Goal: Task Accomplishment & Management: Complete application form

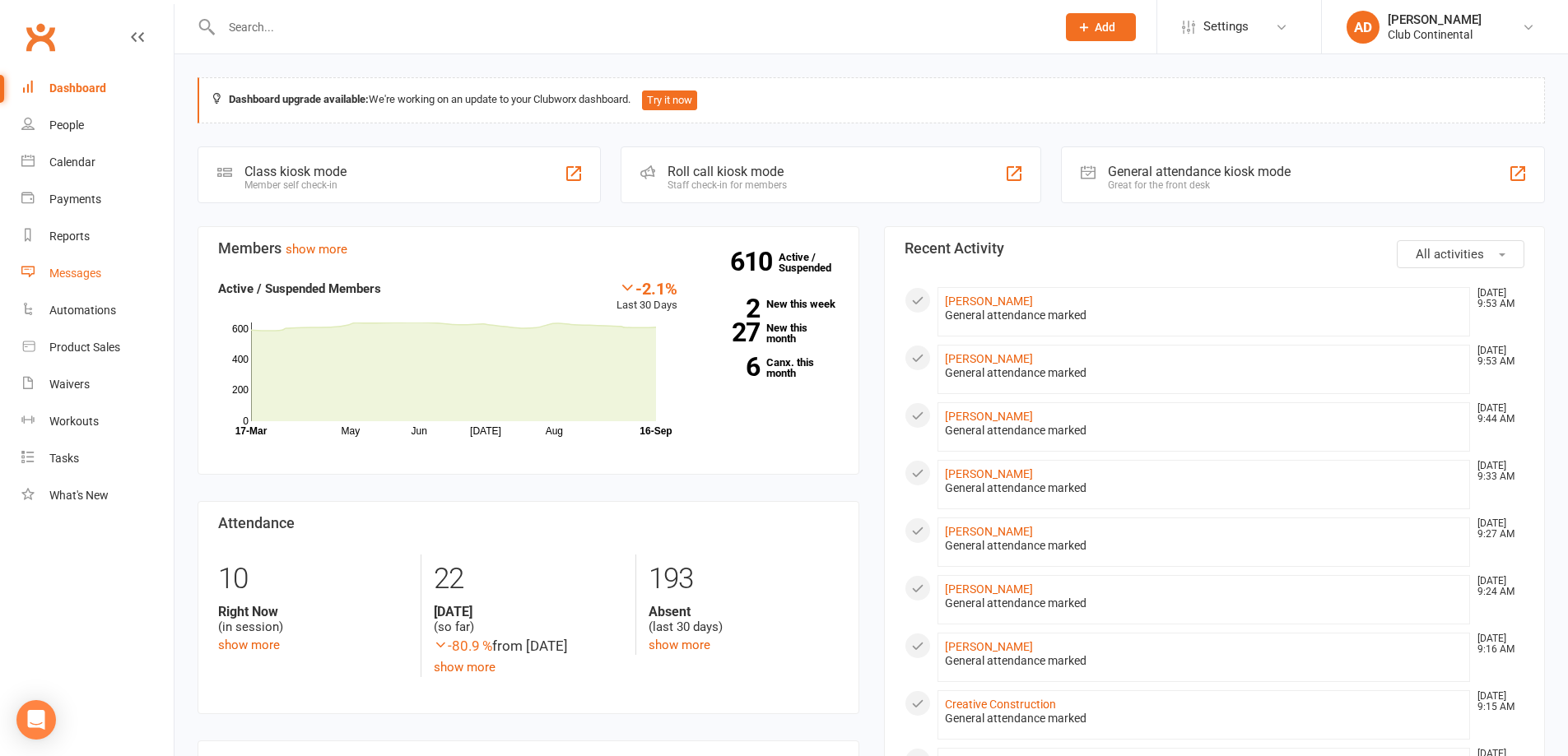
click at [69, 272] on div "Messages" at bounding box center [75, 272] width 52 height 13
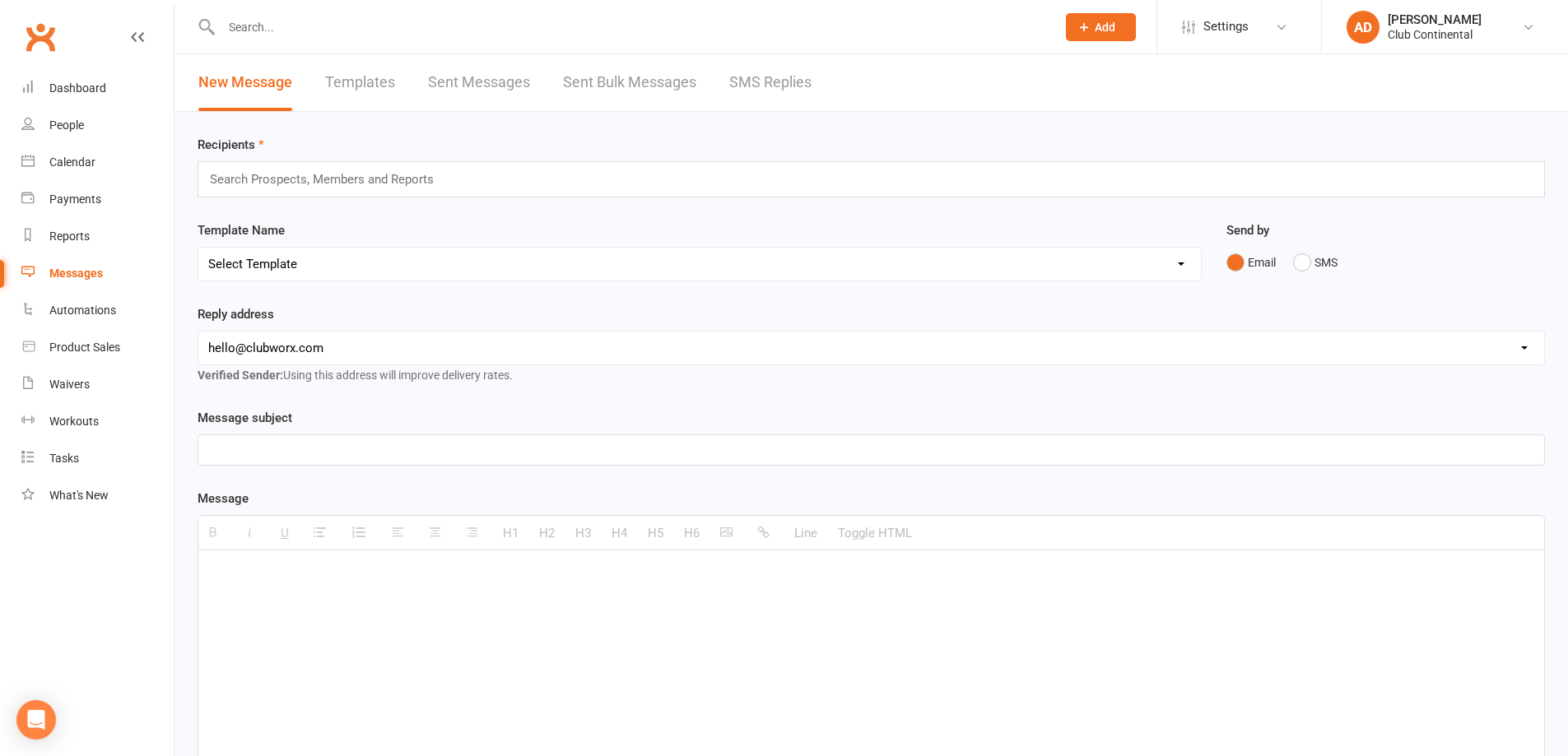
drag, startPoint x: 338, startPoint y: 179, endPoint x: 342, endPoint y: 189, distance: 10.8
click at [339, 179] on input "text" at bounding box center [329, 179] width 241 height 21
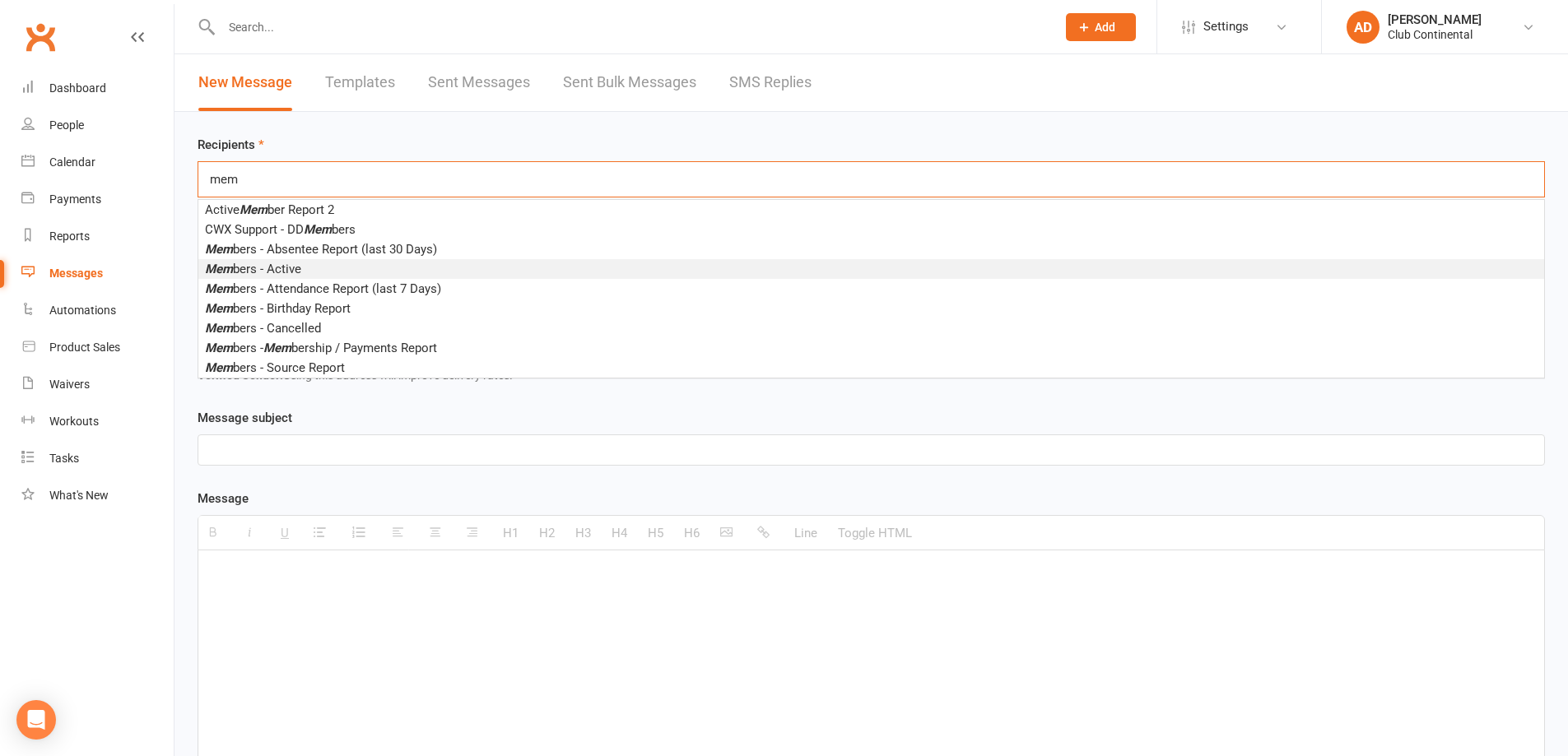
type input "mem"
click at [289, 269] on span "Mem bers - Active" at bounding box center [253, 269] width 96 height 15
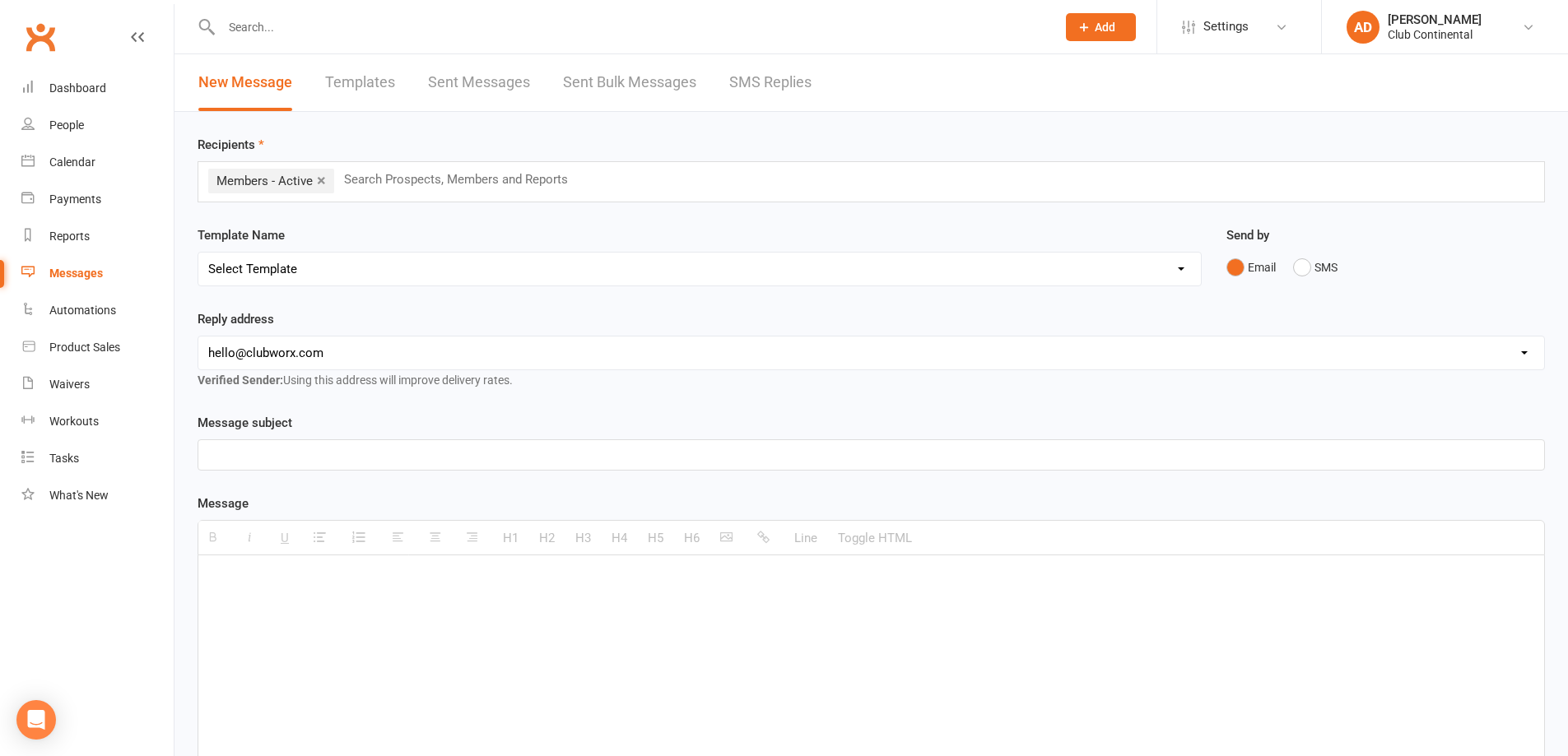
drag, startPoint x: 209, startPoint y: 446, endPoint x: 216, endPoint y: 461, distance: 16.6
click at [211, 455] on p at bounding box center [871, 455] width 1327 height 20
drag, startPoint x: 216, startPoint y: 575, endPoint x: 296, endPoint y: 637, distance: 101.2
click at [219, 575] on p at bounding box center [871, 580] width 1327 height 20
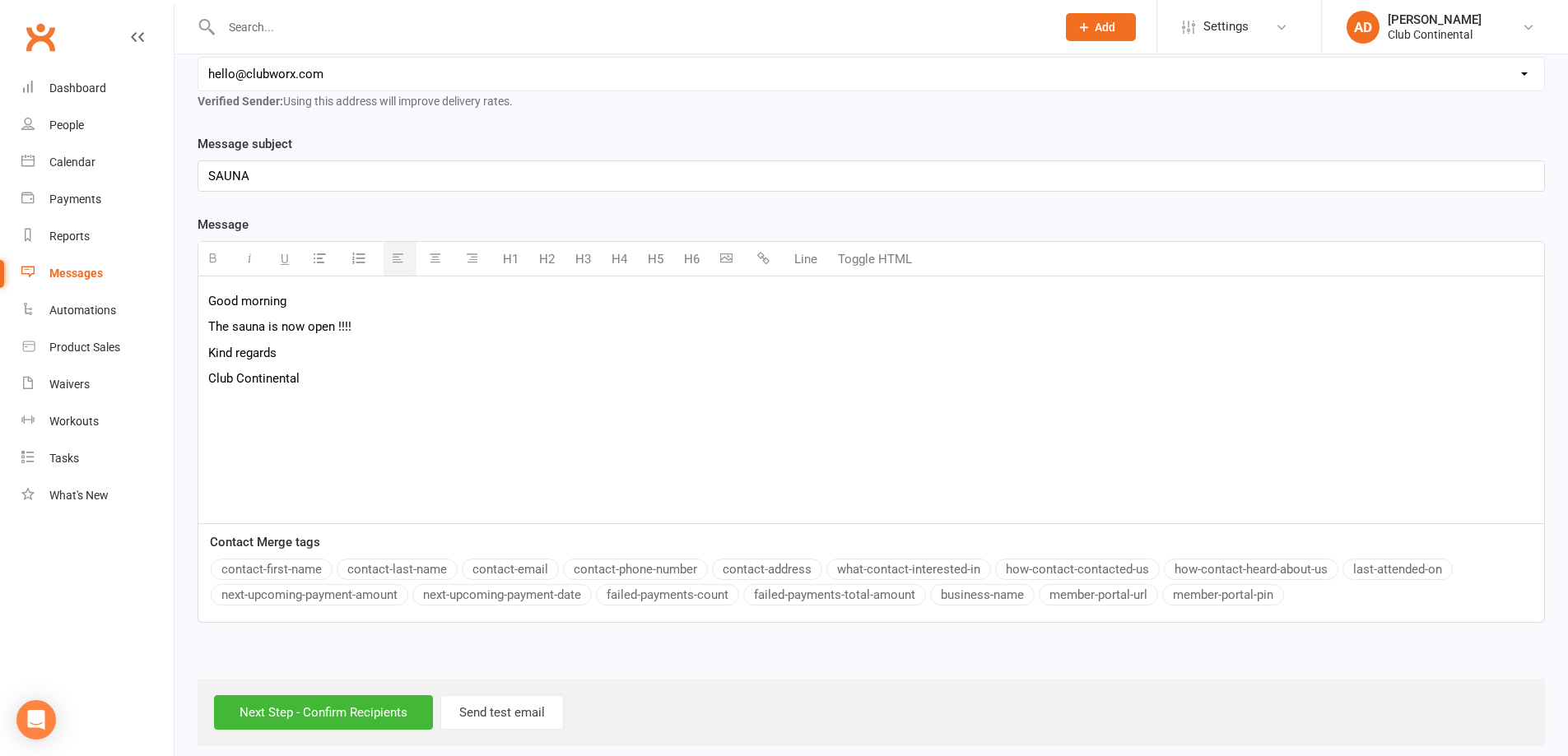
scroll to position [293, 0]
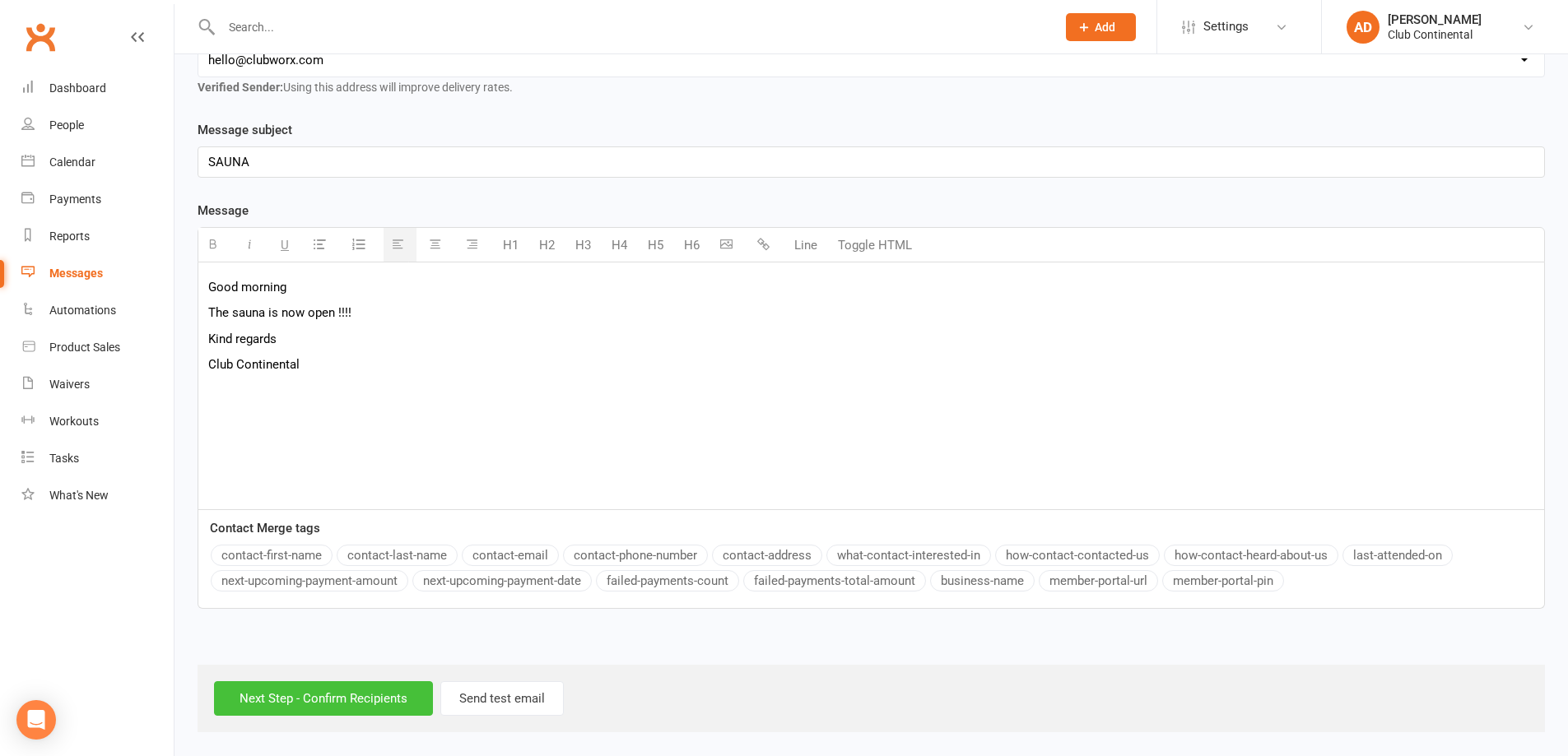
click at [297, 692] on input "Next Step - Confirm Recipients" at bounding box center [323, 698] width 219 height 35
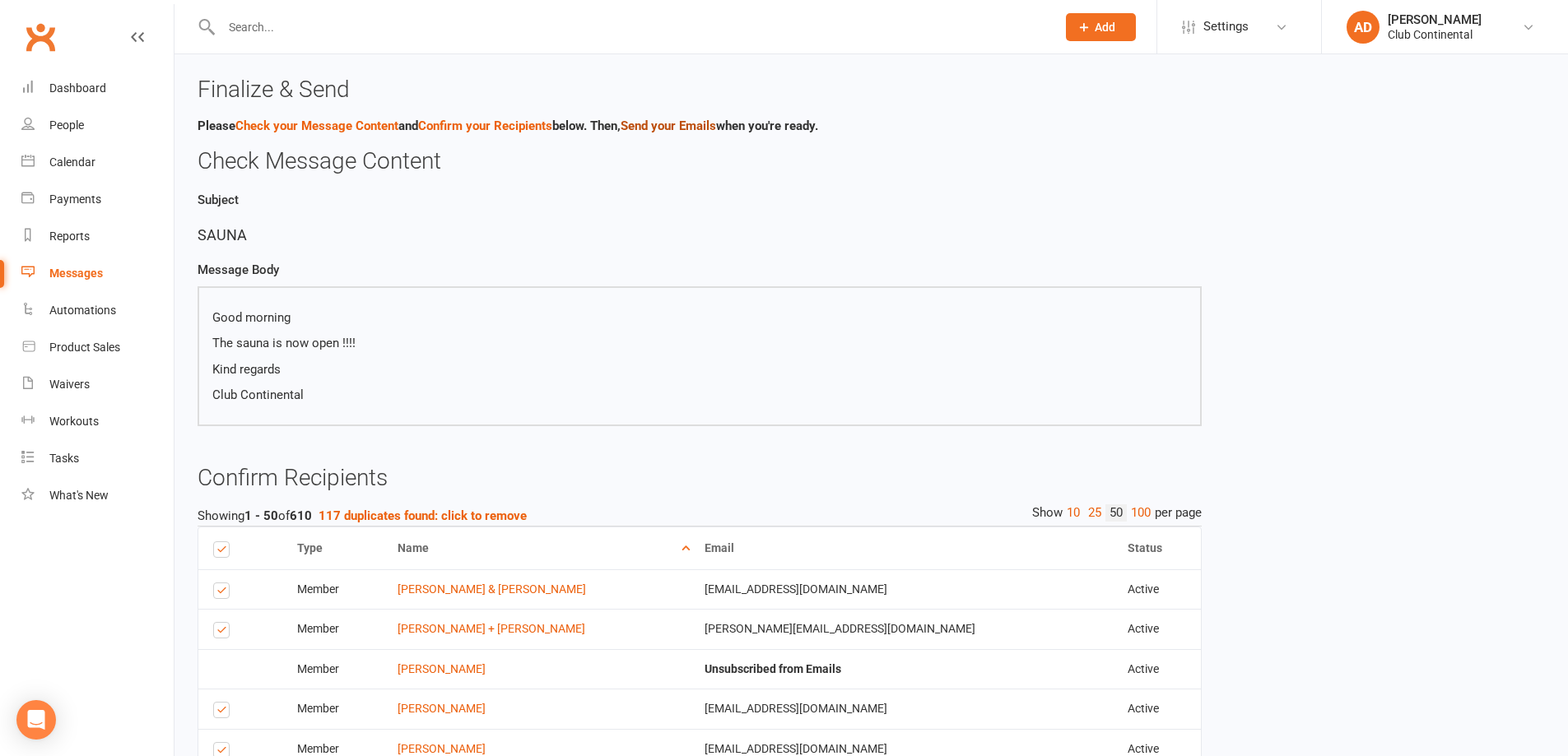
click at [698, 122] on link "Send your Emails" at bounding box center [668, 126] width 95 height 15
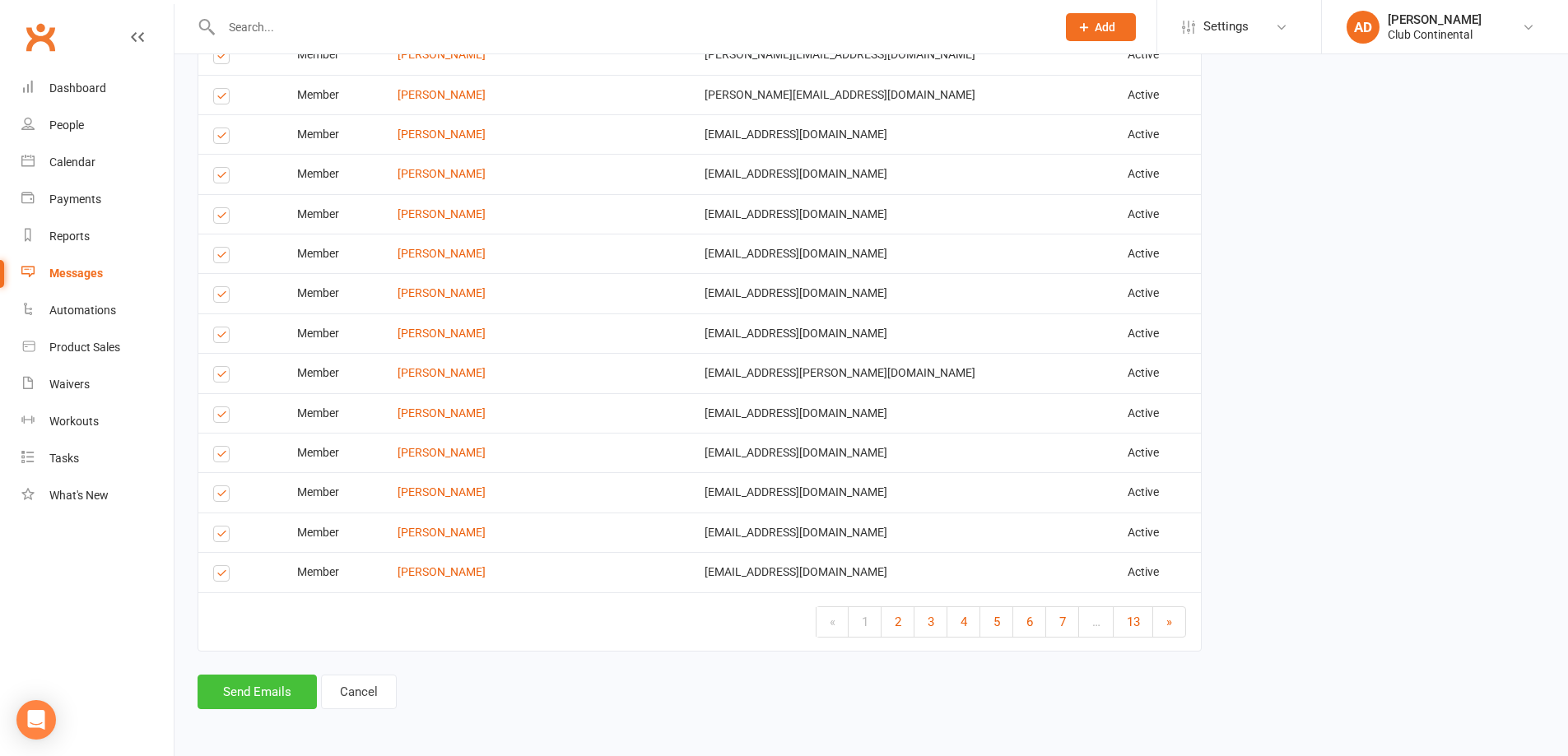
click at [257, 686] on button "Send Emails" at bounding box center [257, 692] width 119 height 35
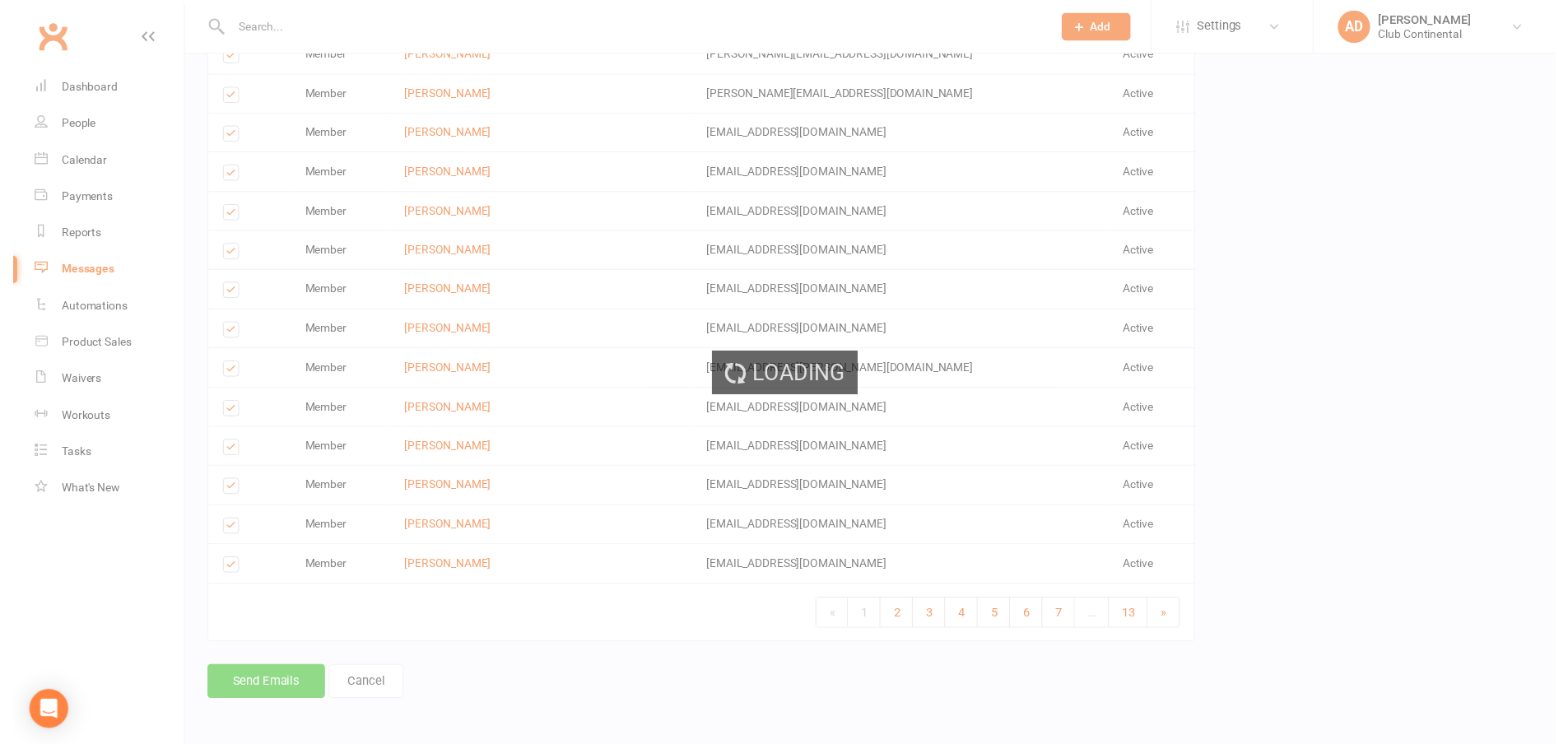
scroll to position [1962, 0]
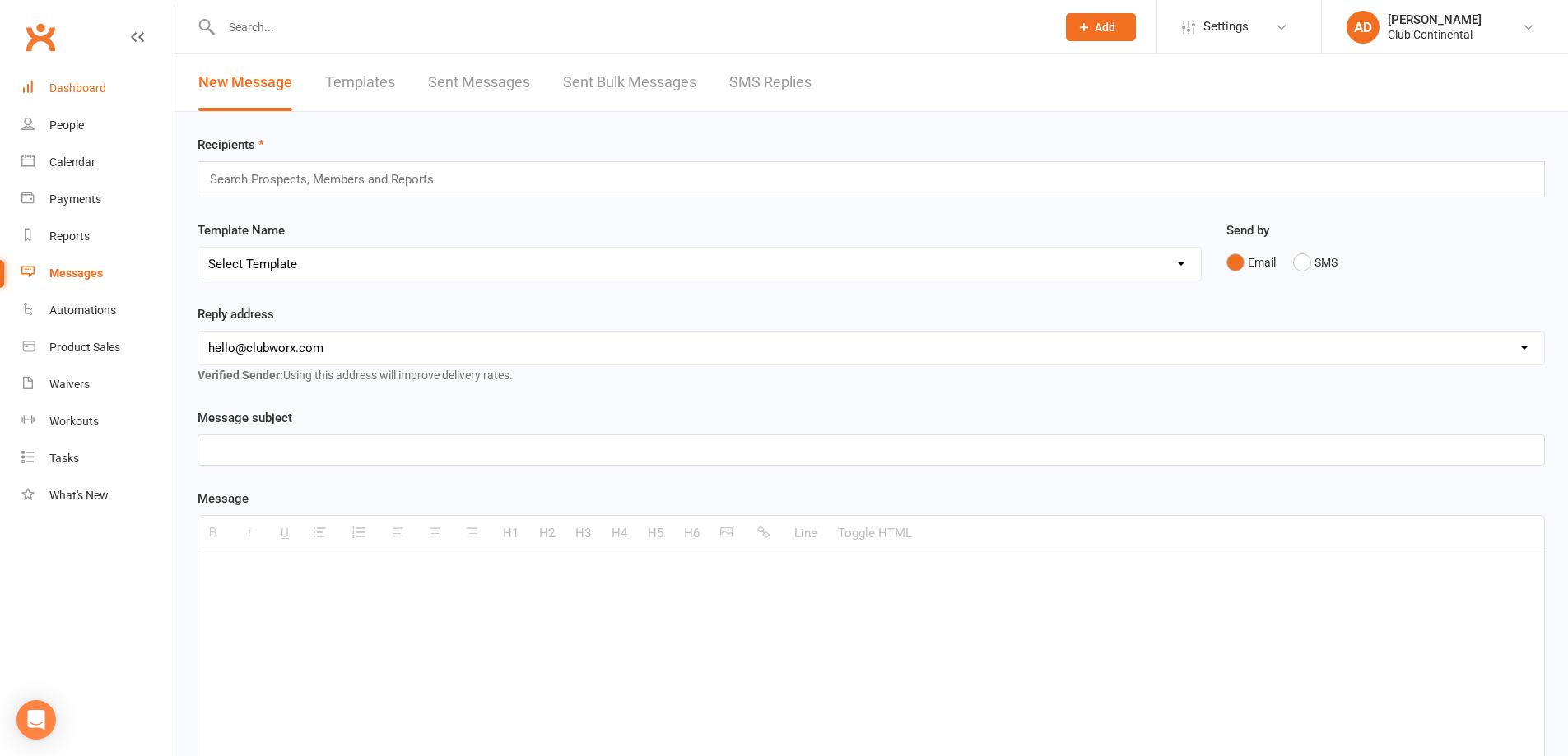
click at [71, 85] on div "Dashboard" at bounding box center [78, 87] width 57 height 13
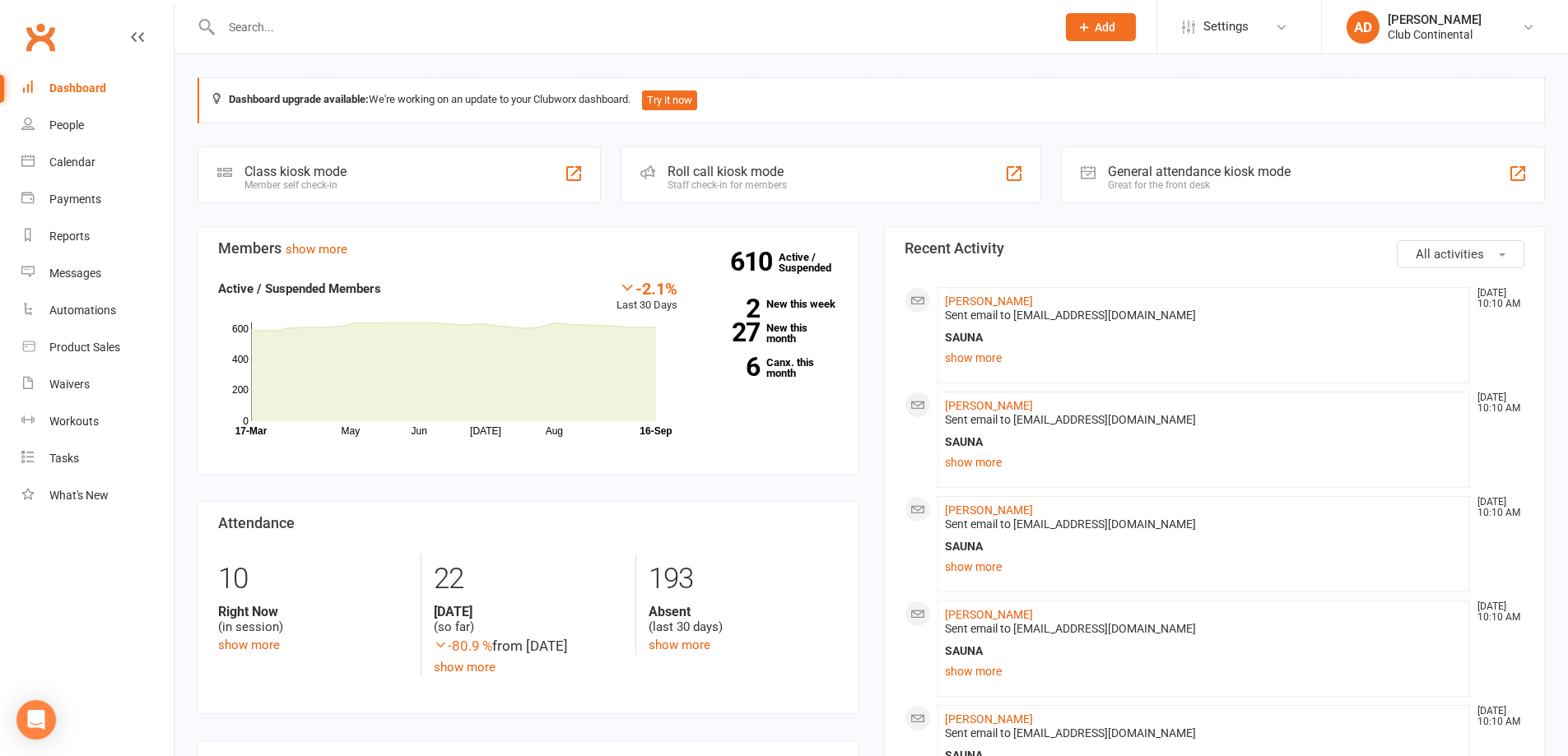
click at [1098, 21] on span "Add" at bounding box center [1105, 27] width 20 height 13
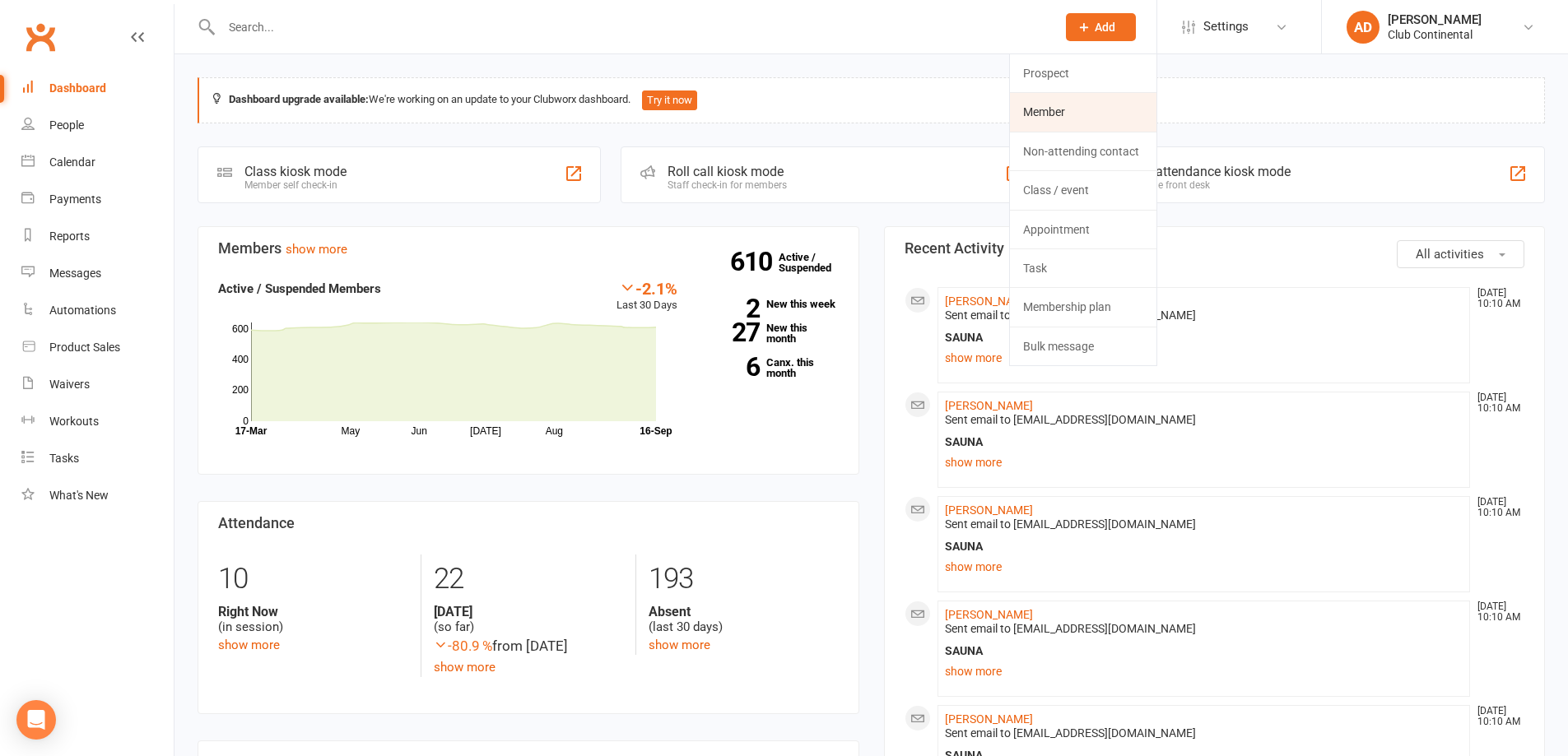
click at [1070, 108] on link "Member" at bounding box center [1083, 111] width 146 height 38
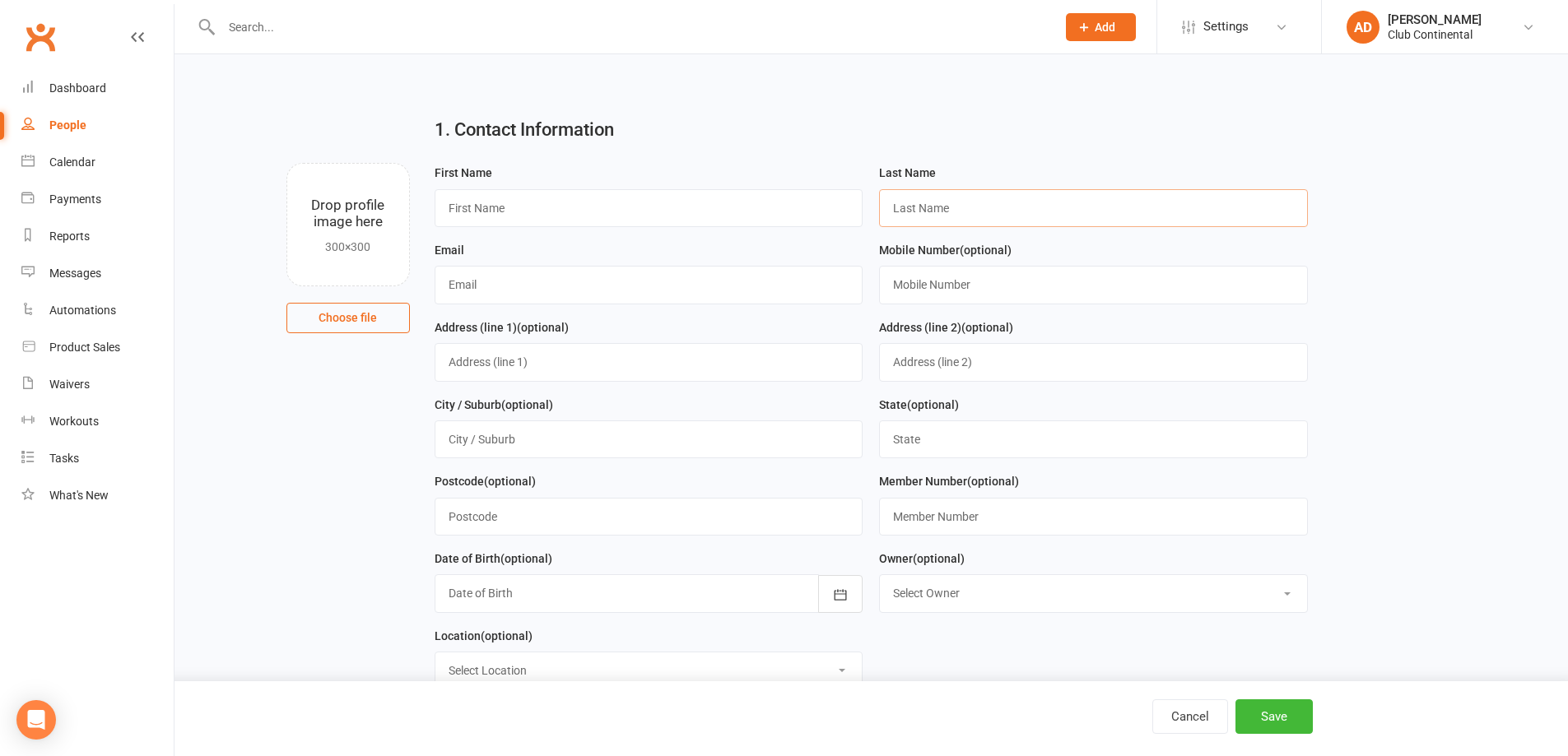
click at [939, 211] on input "text" at bounding box center [1093, 208] width 429 height 38
type input "Hyland"
click at [486, 211] on input "text" at bounding box center [649, 208] width 429 height 38
type input "Spencer"
click at [478, 283] on input "text" at bounding box center [649, 284] width 429 height 38
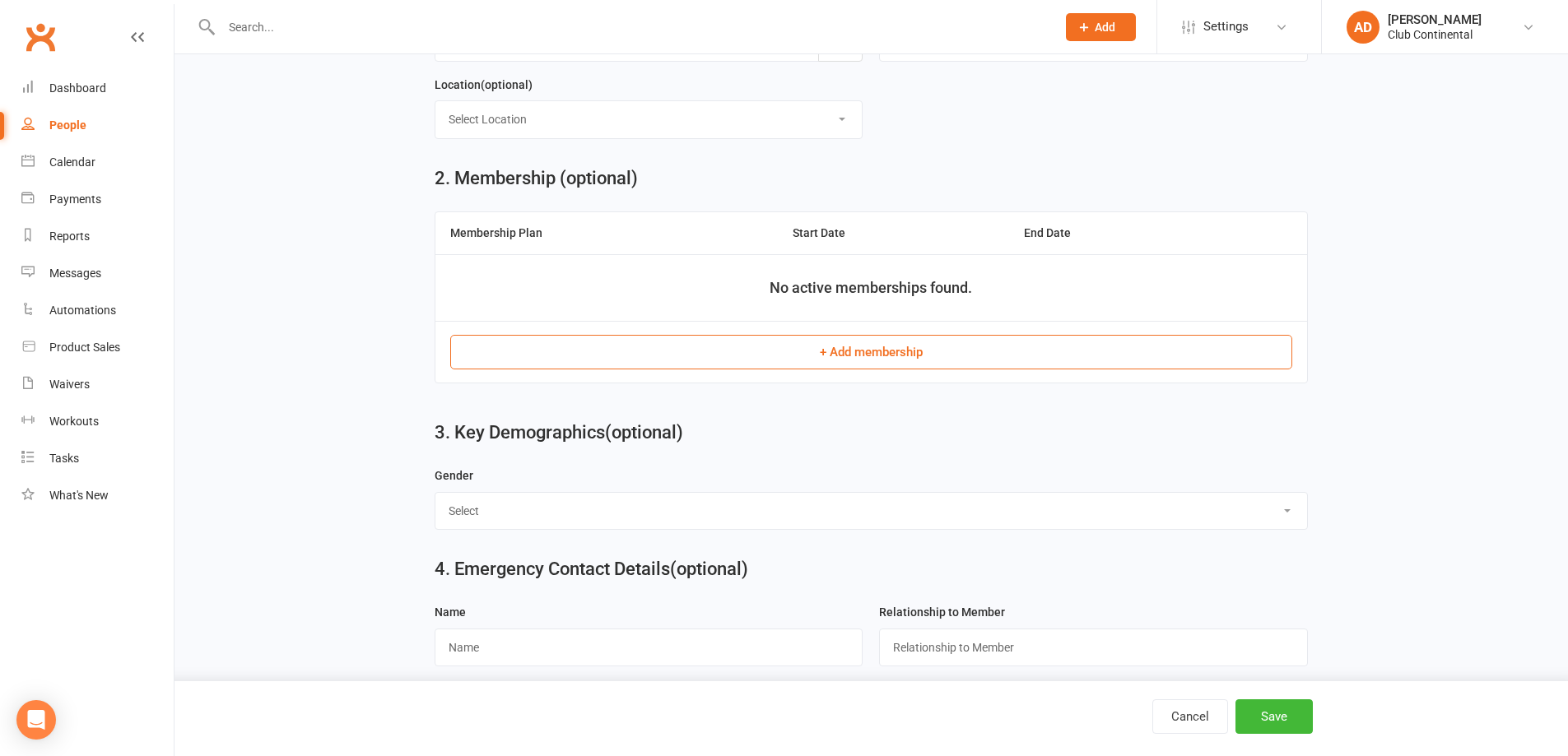
scroll to position [576, 0]
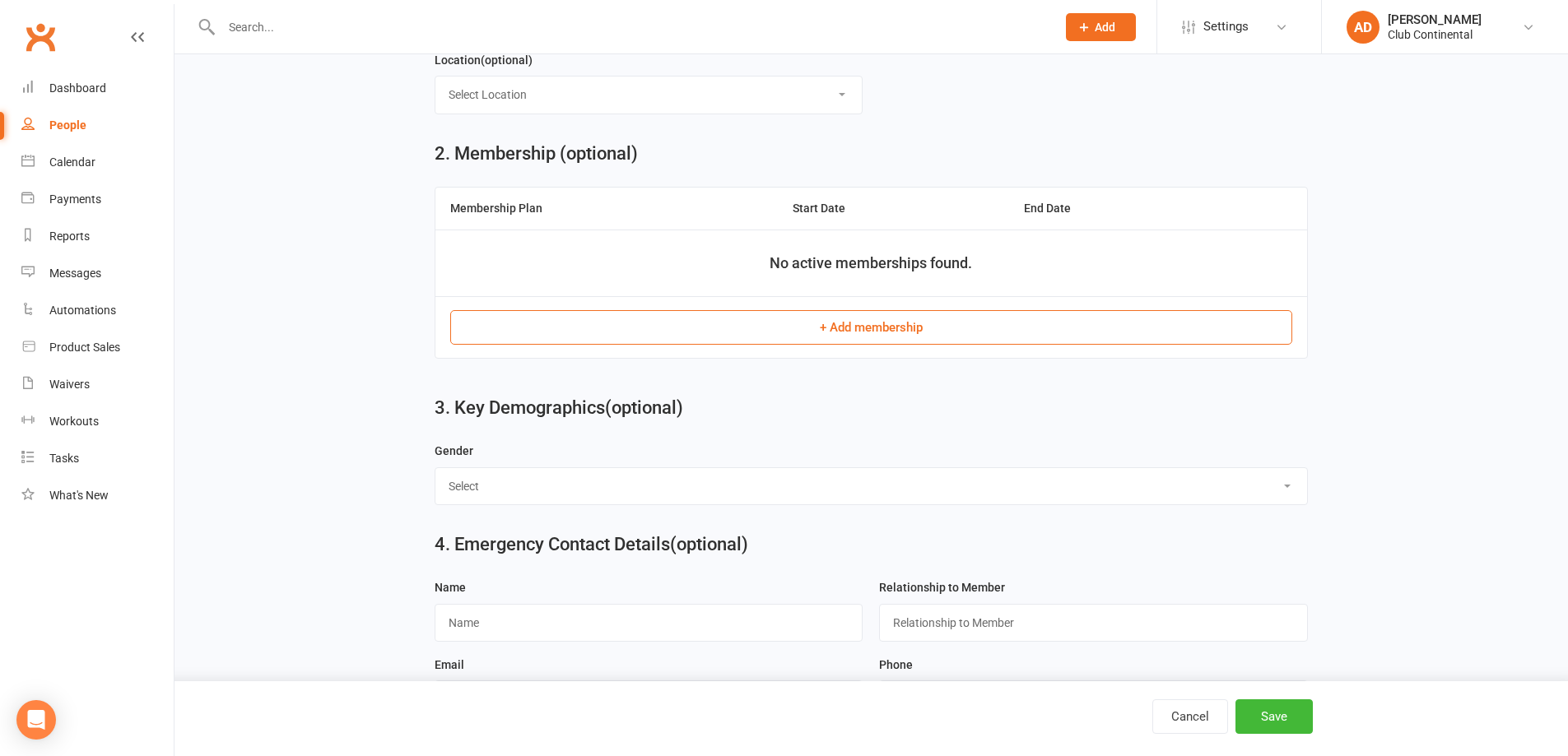
type input "spencer.hyland1@icloud.com"
click at [875, 330] on button "+ Add membership" at bounding box center [870, 327] width 842 height 35
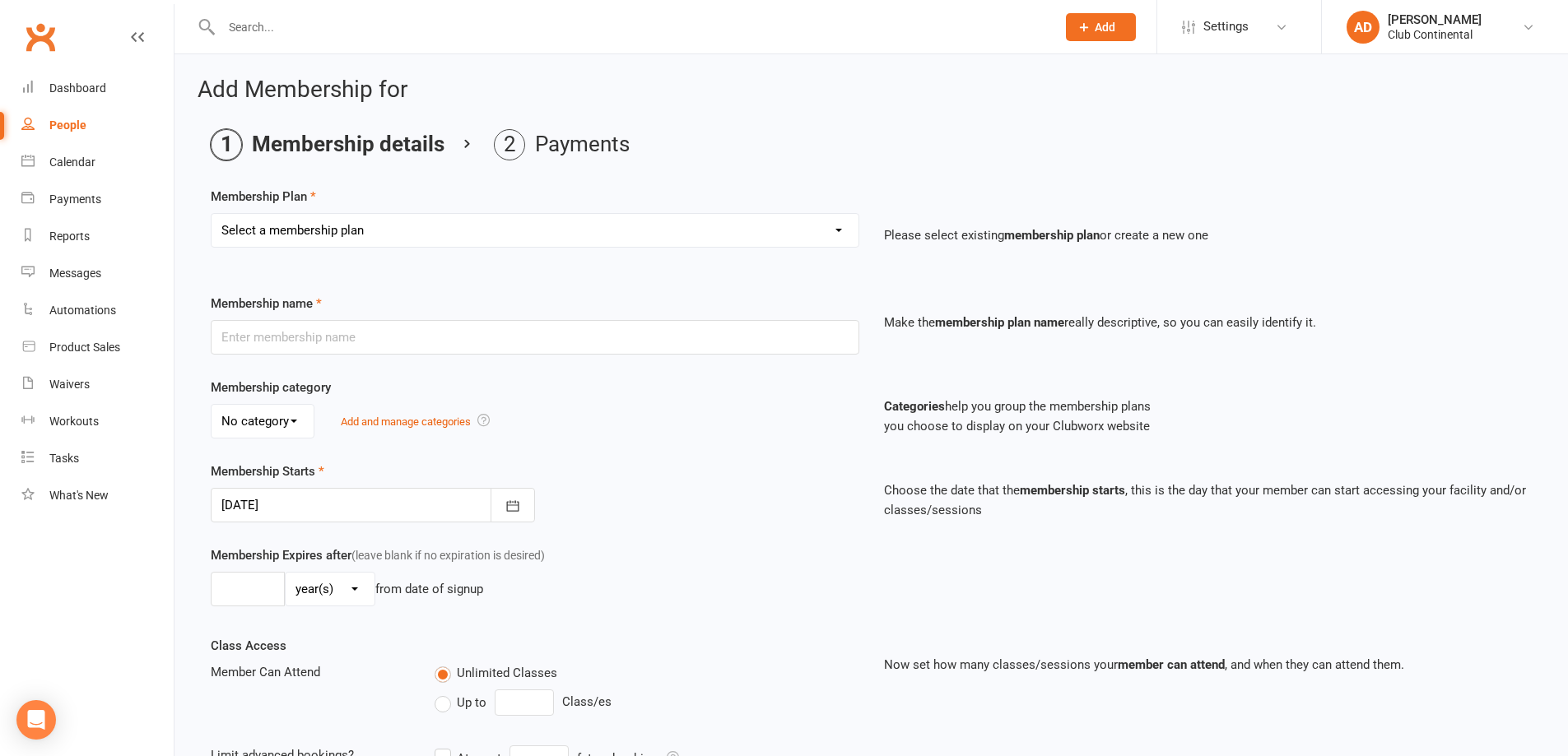
click at [837, 230] on select "Select a membership plan Create new Membership Plan Single Membership - Monthly…" at bounding box center [535, 230] width 647 height 33
select select "7"
click at [211, 214] on select "Select a membership plan Create new Membership Plan Single Membership - Monthly…" at bounding box center [535, 230] width 647 height 33
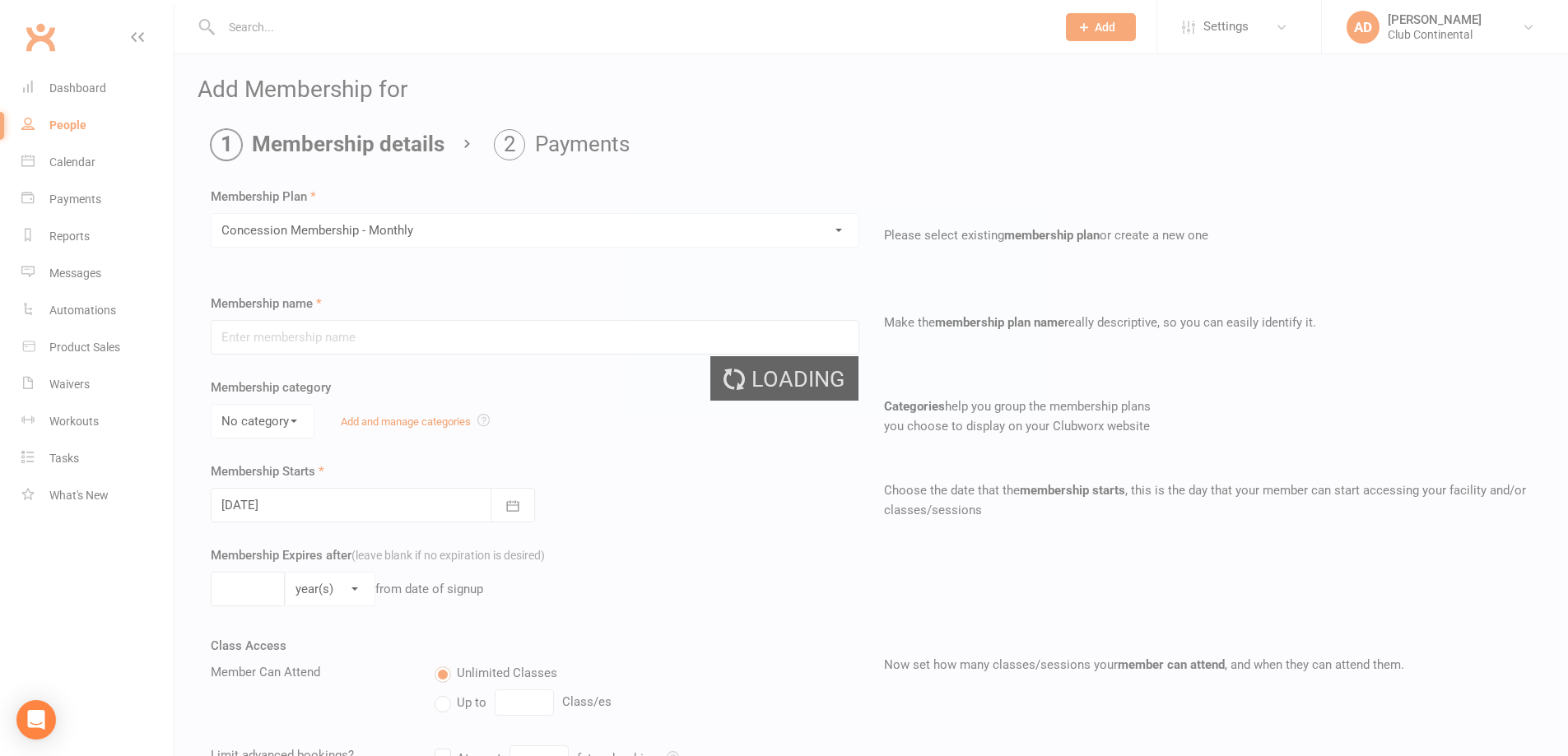
type input "Concession Membership - Monthly"
select select "0"
type input "0"
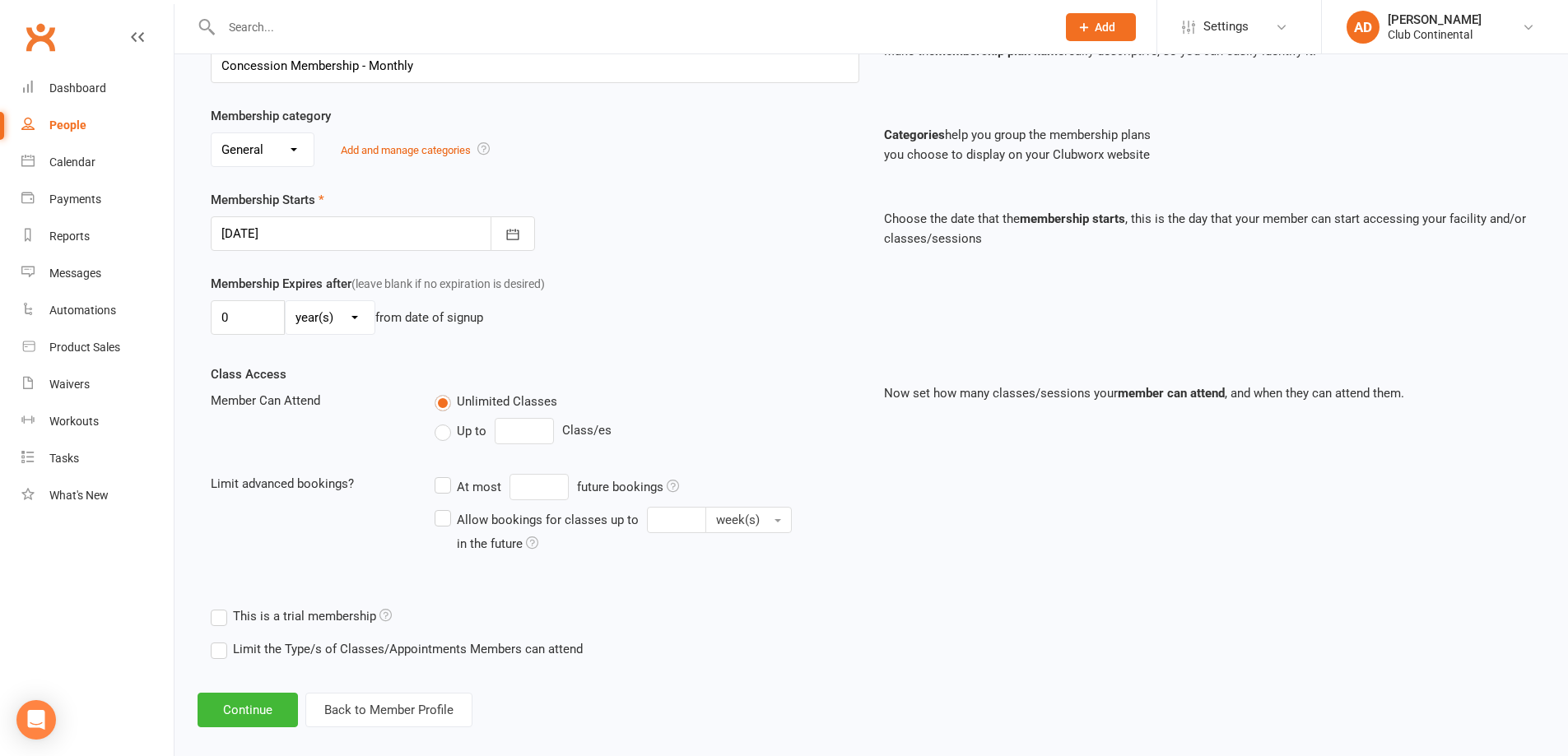
scroll to position [289, 0]
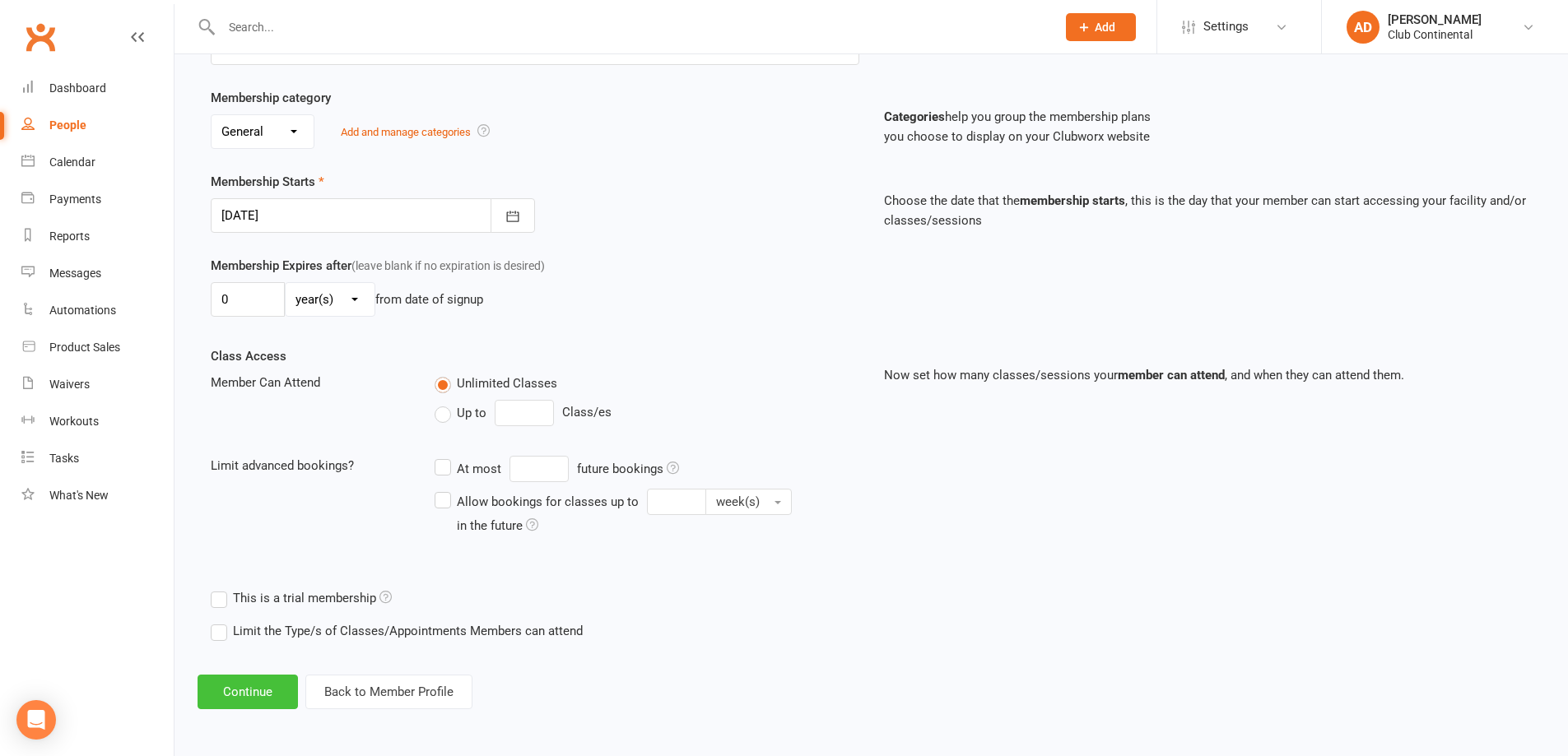
click at [249, 690] on button "Continue" at bounding box center [248, 692] width 101 height 35
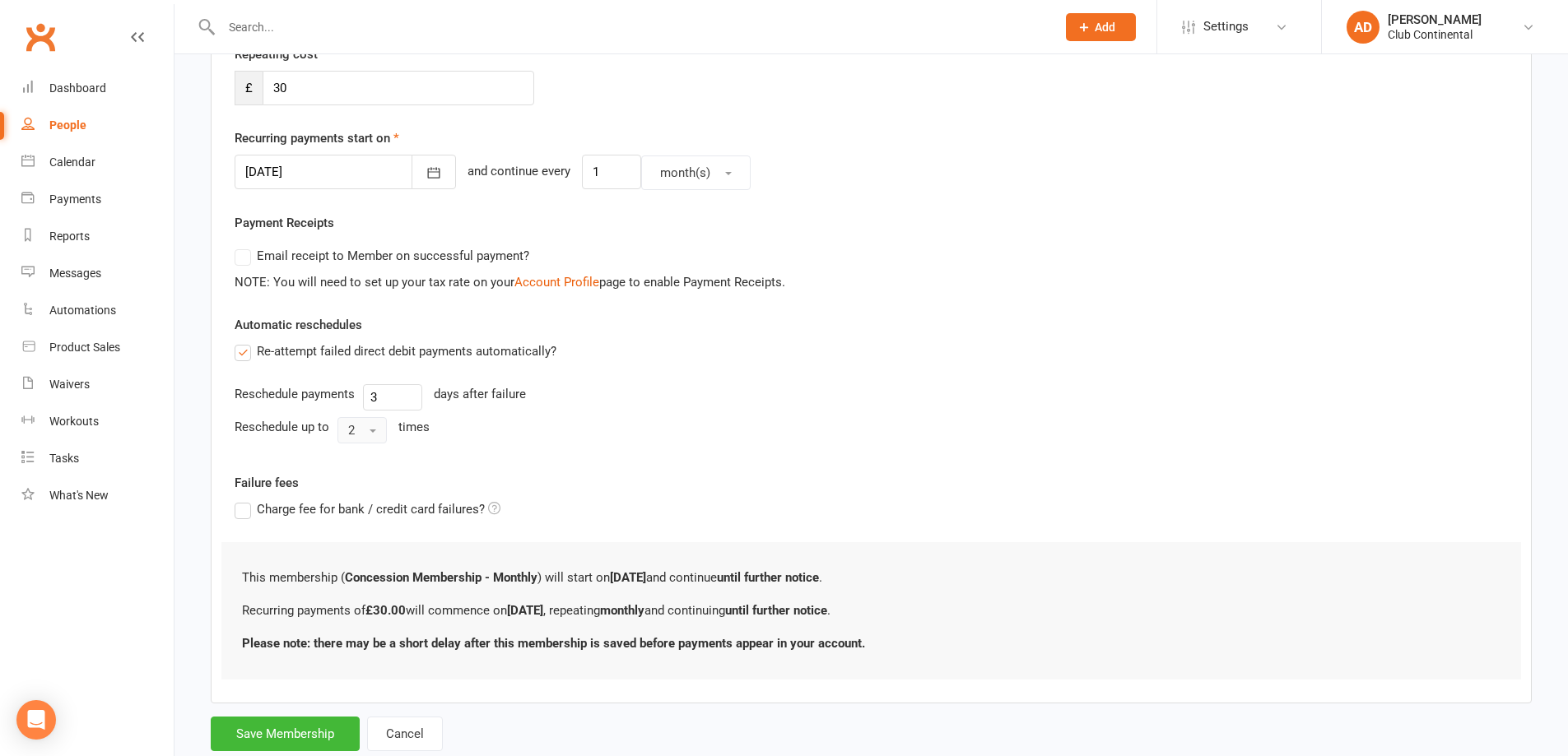
scroll to position [374, 0]
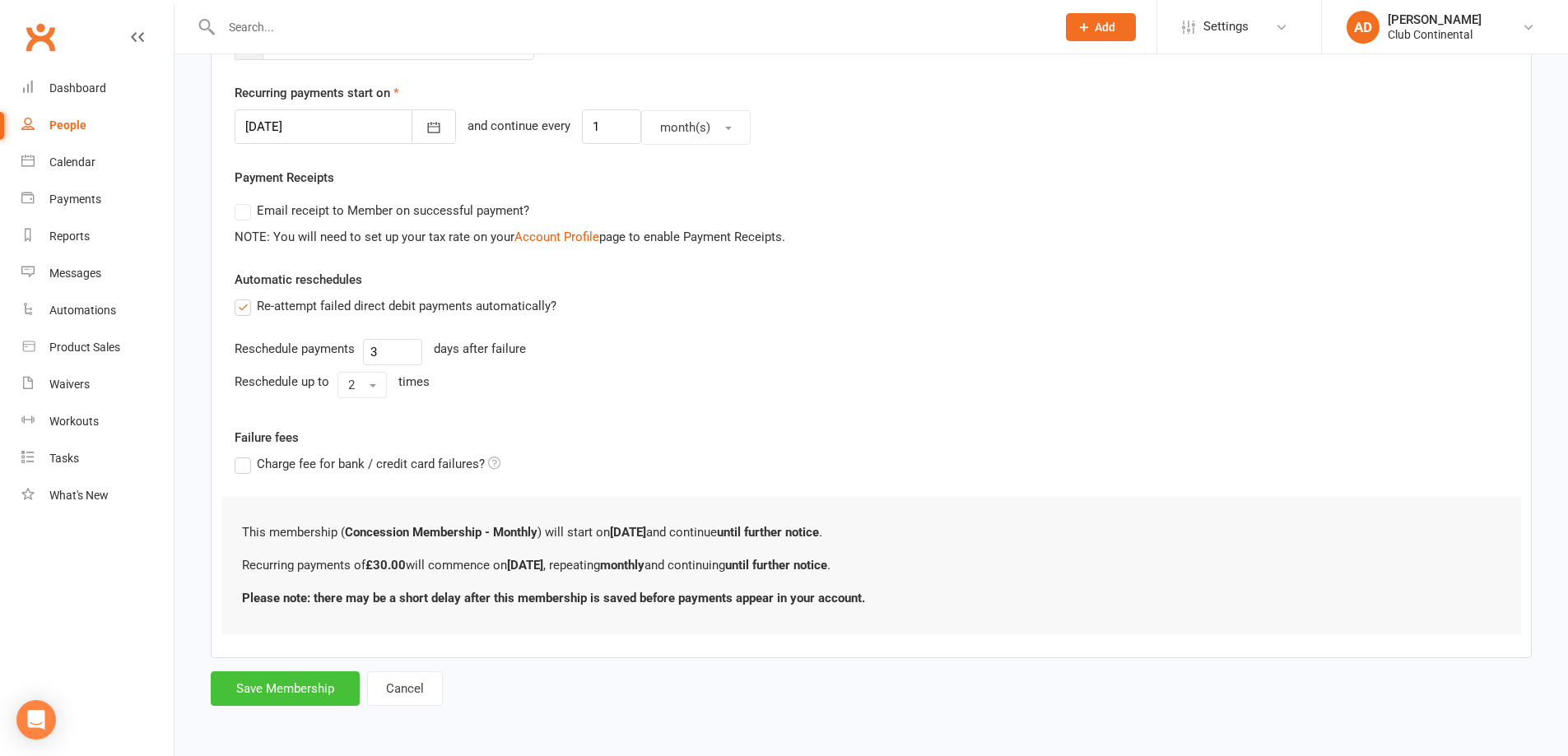
click at [282, 687] on button "Save Membership" at bounding box center [285, 688] width 149 height 35
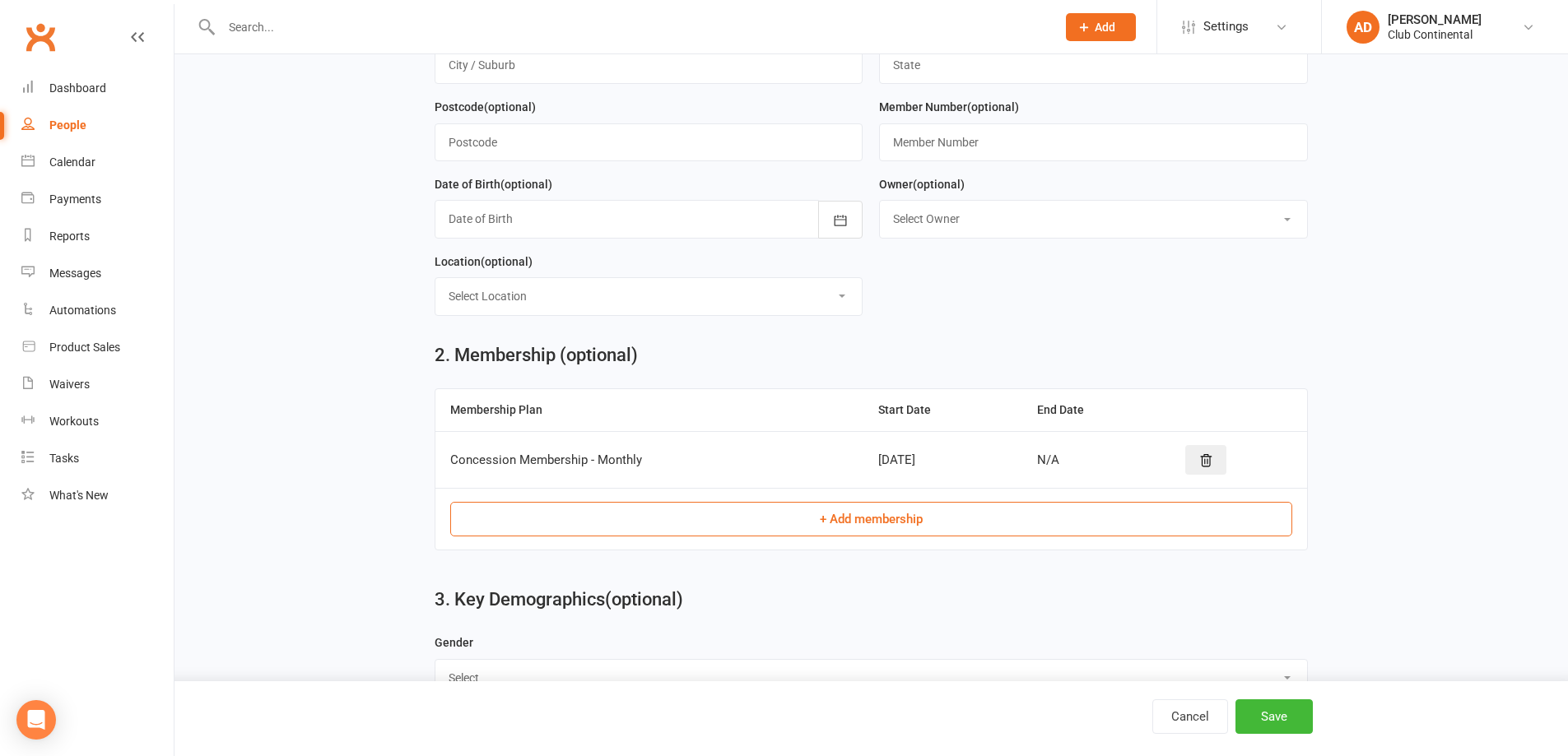
scroll to position [710, 0]
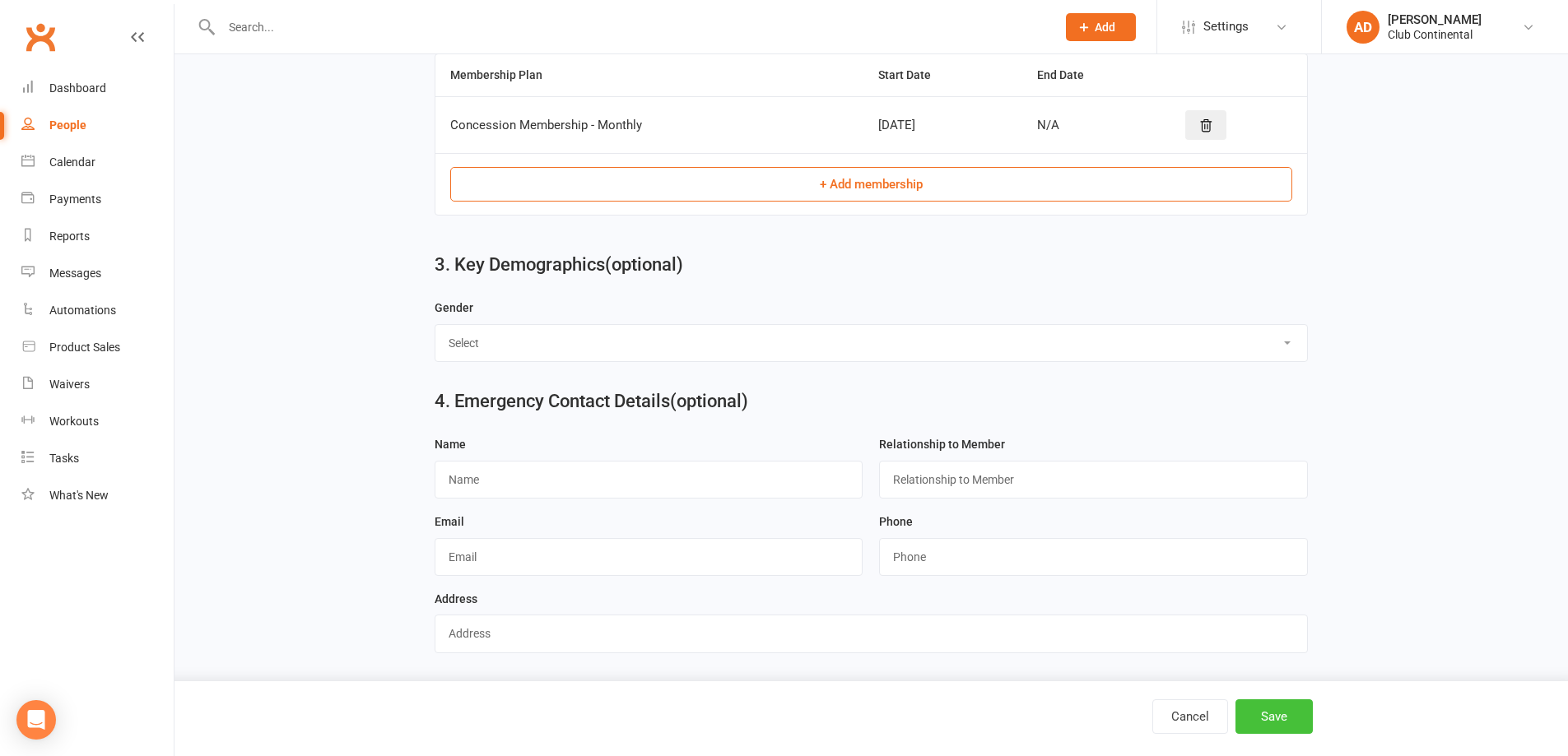
click at [1280, 710] on button "Save" at bounding box center [1274, 717] width 78 height 35
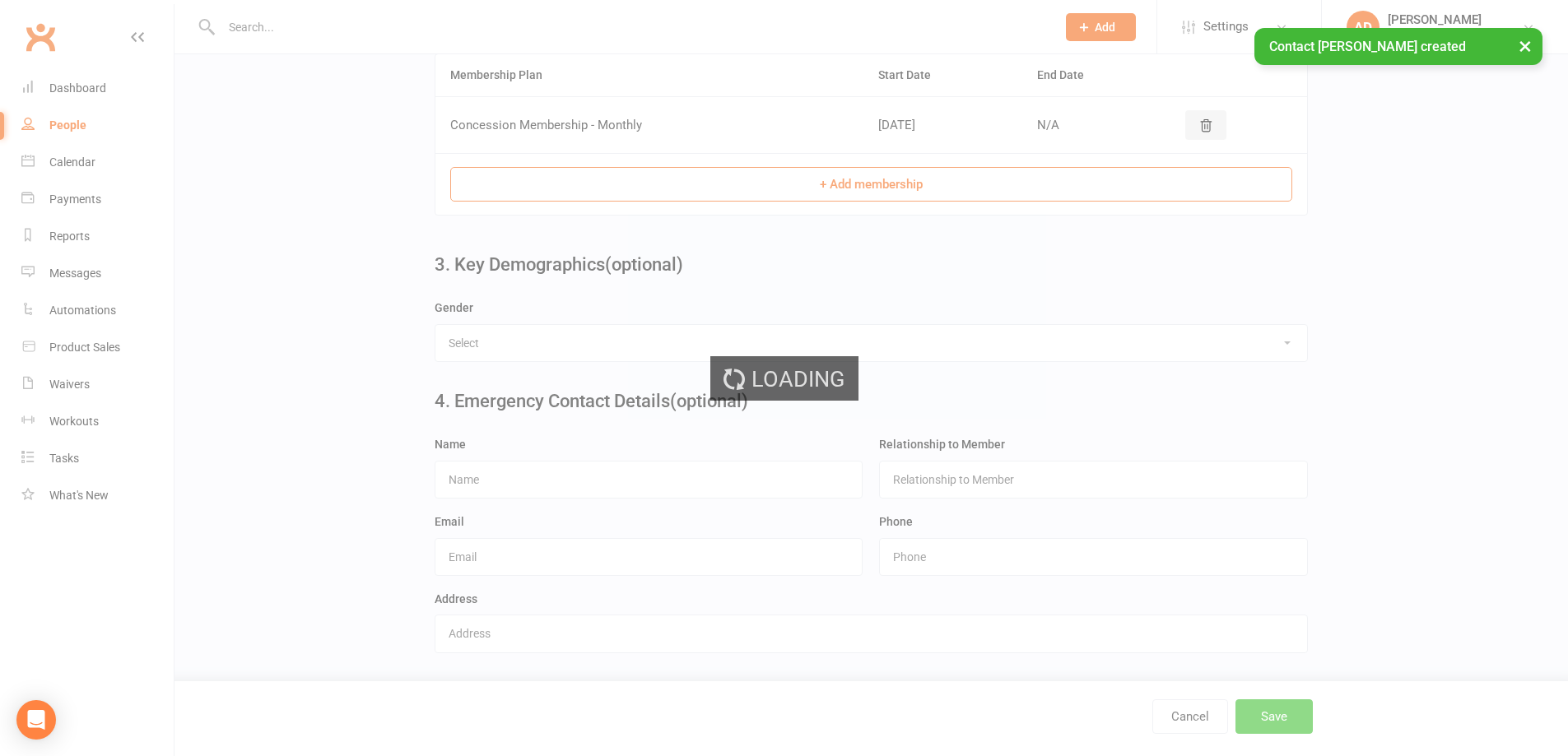
scroll to position [0, 0]
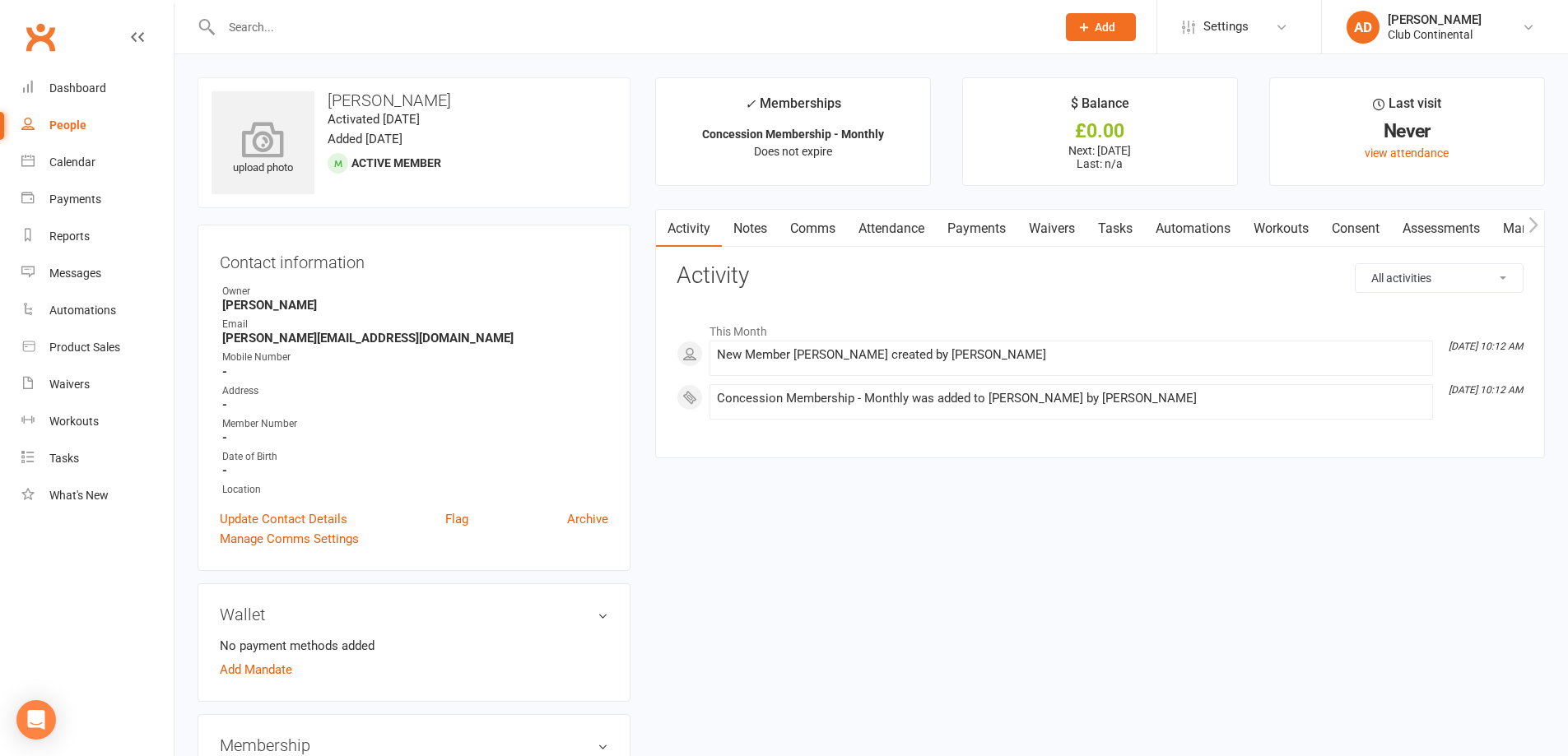
click at [276, 163] on div "upload photo" at bounding box center [263, 150] width 103 height 54
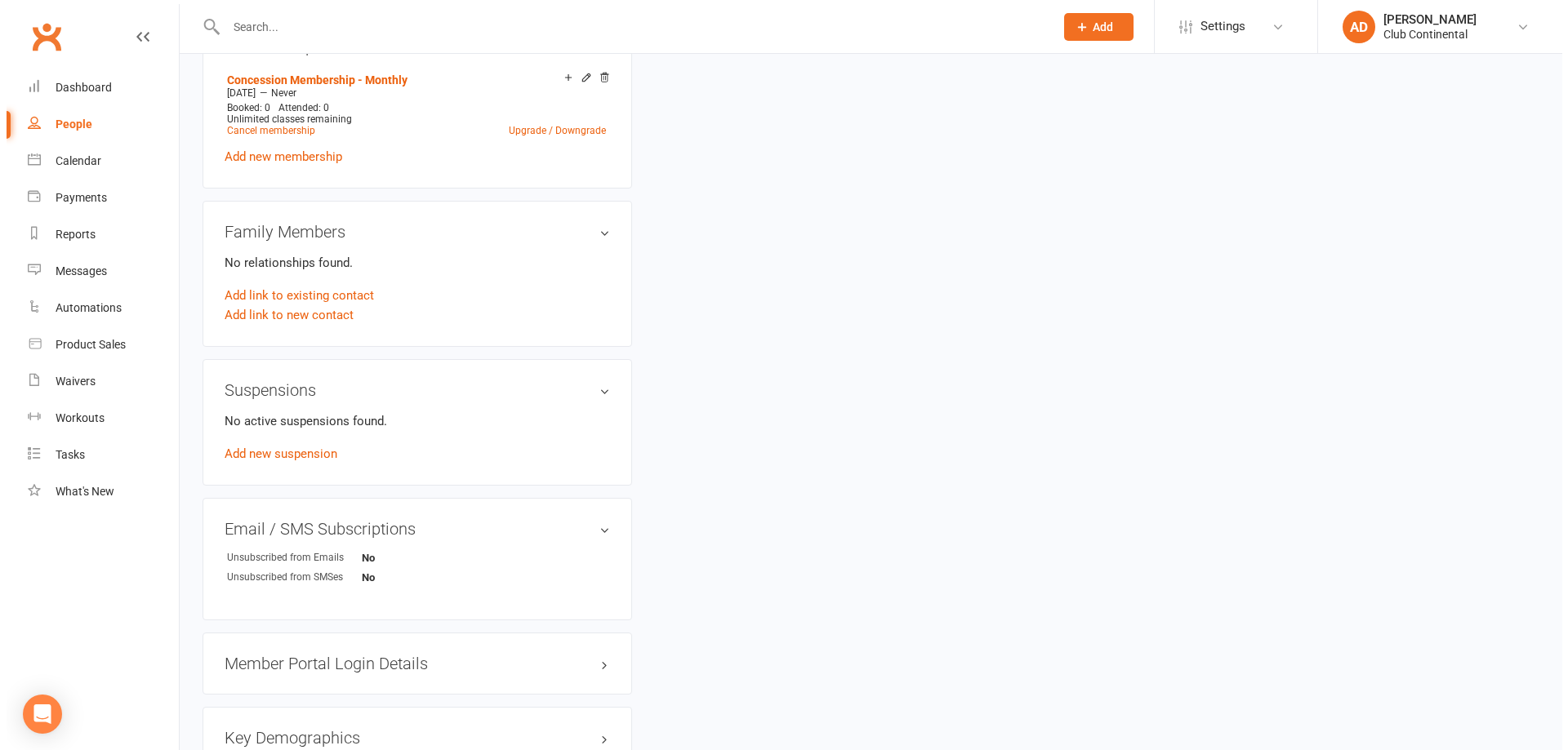
scroll to position [489, 0]
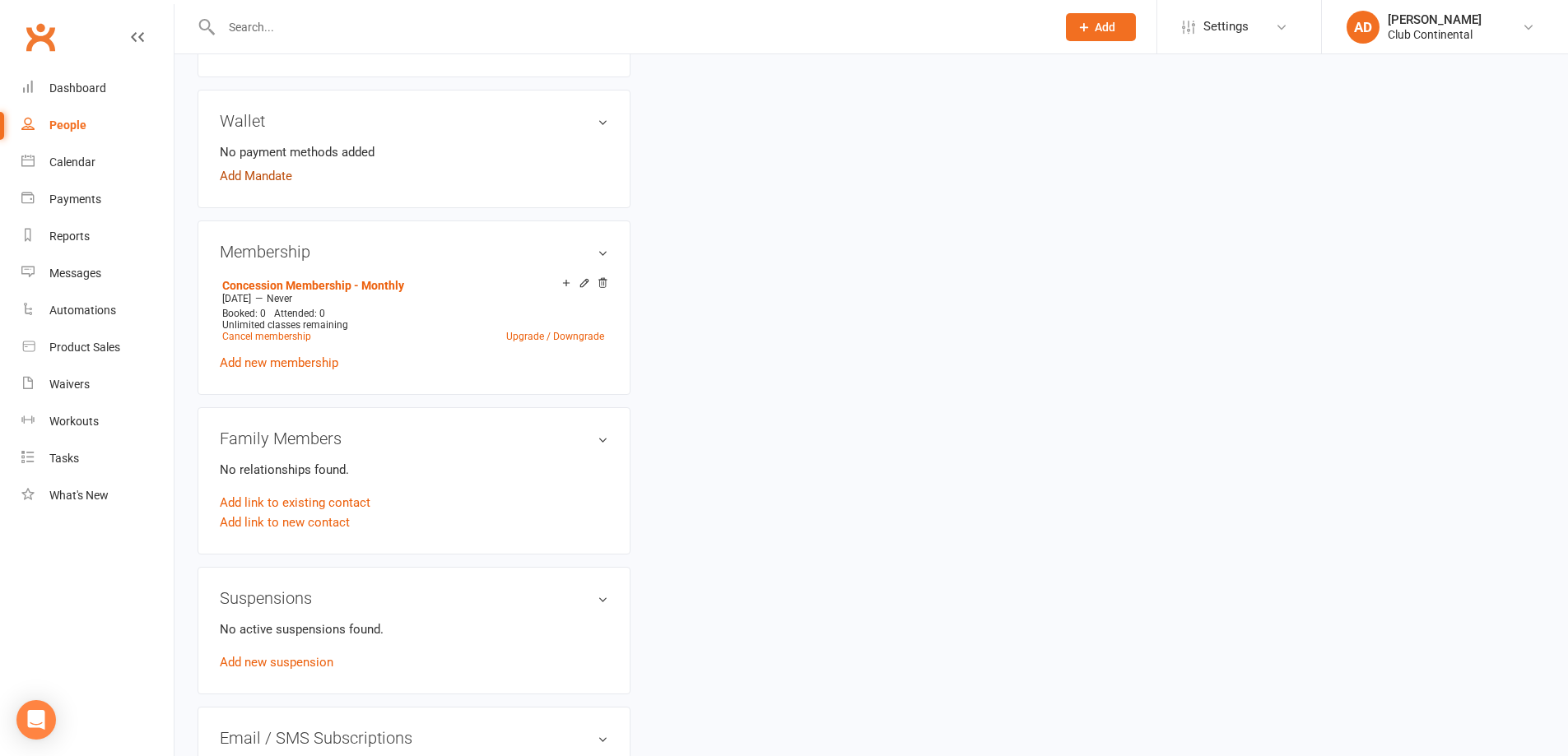
click at [274, 173] on link "Add Mandate" at bounding box center [256, 176] width 72 height 20
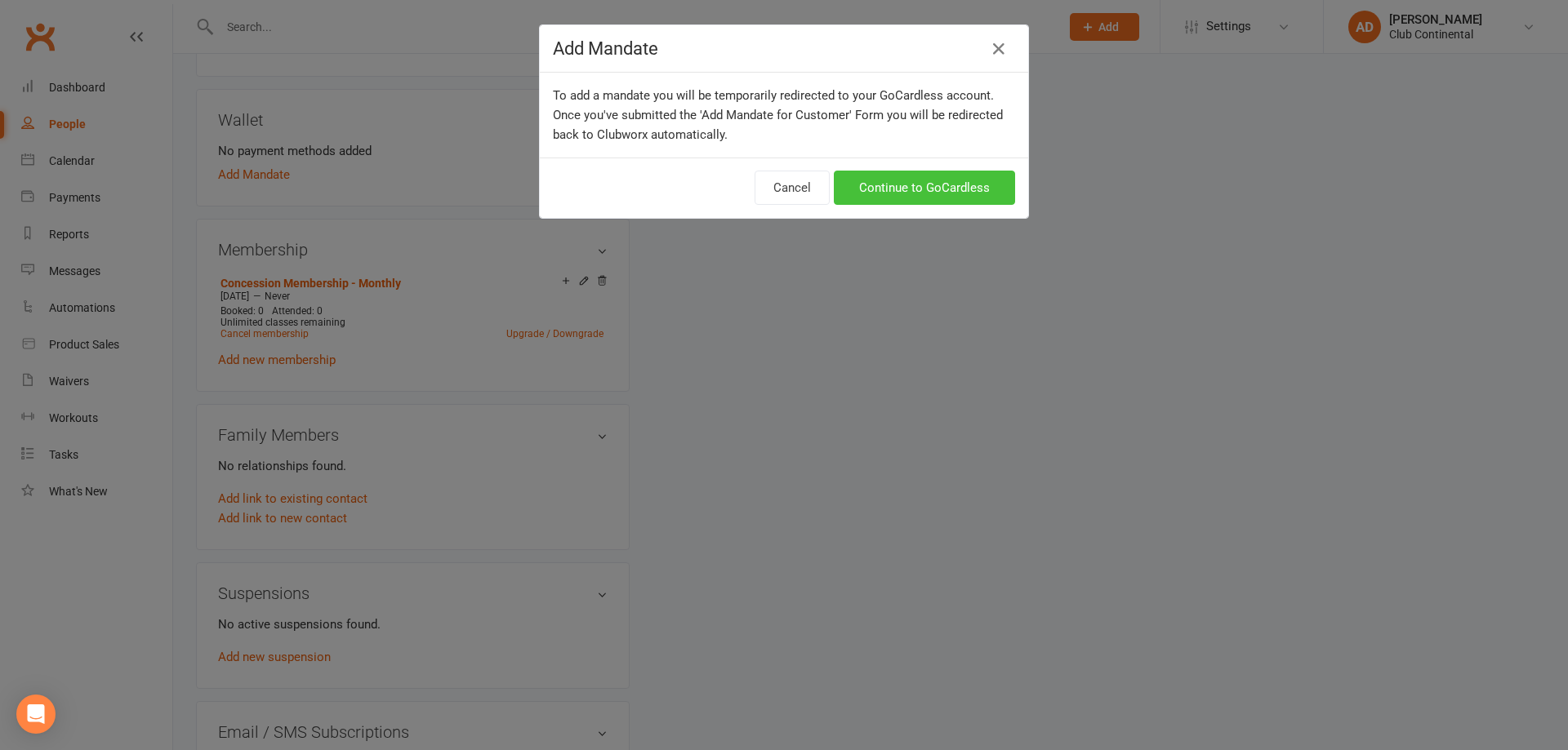
click at [999, 182] on link "Continue to GoCardless" at bounding box center [925, 187] width 181 height 34
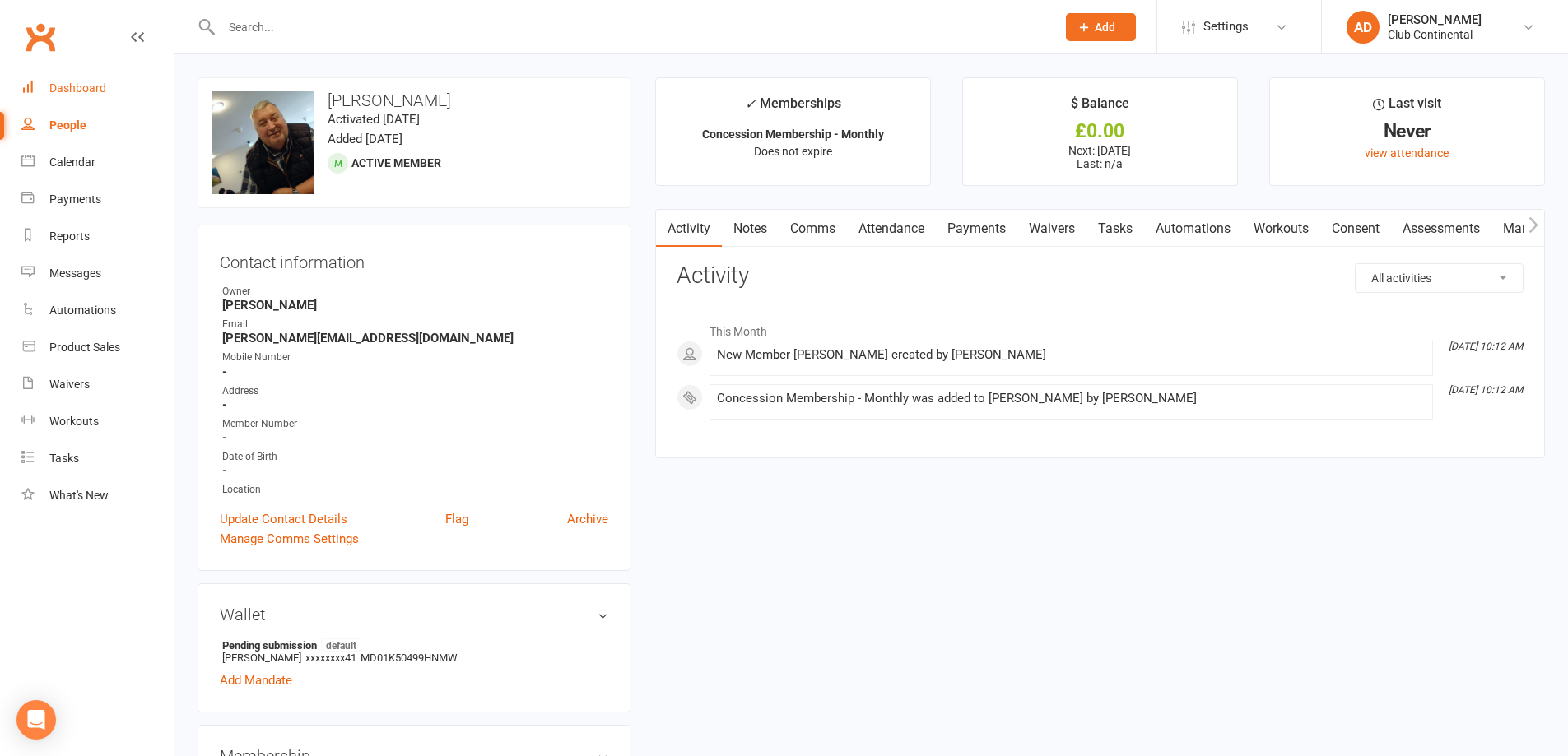
click at [69, 97] on link "Dashboard" at bounding box center [97, 89] width 152 height 37
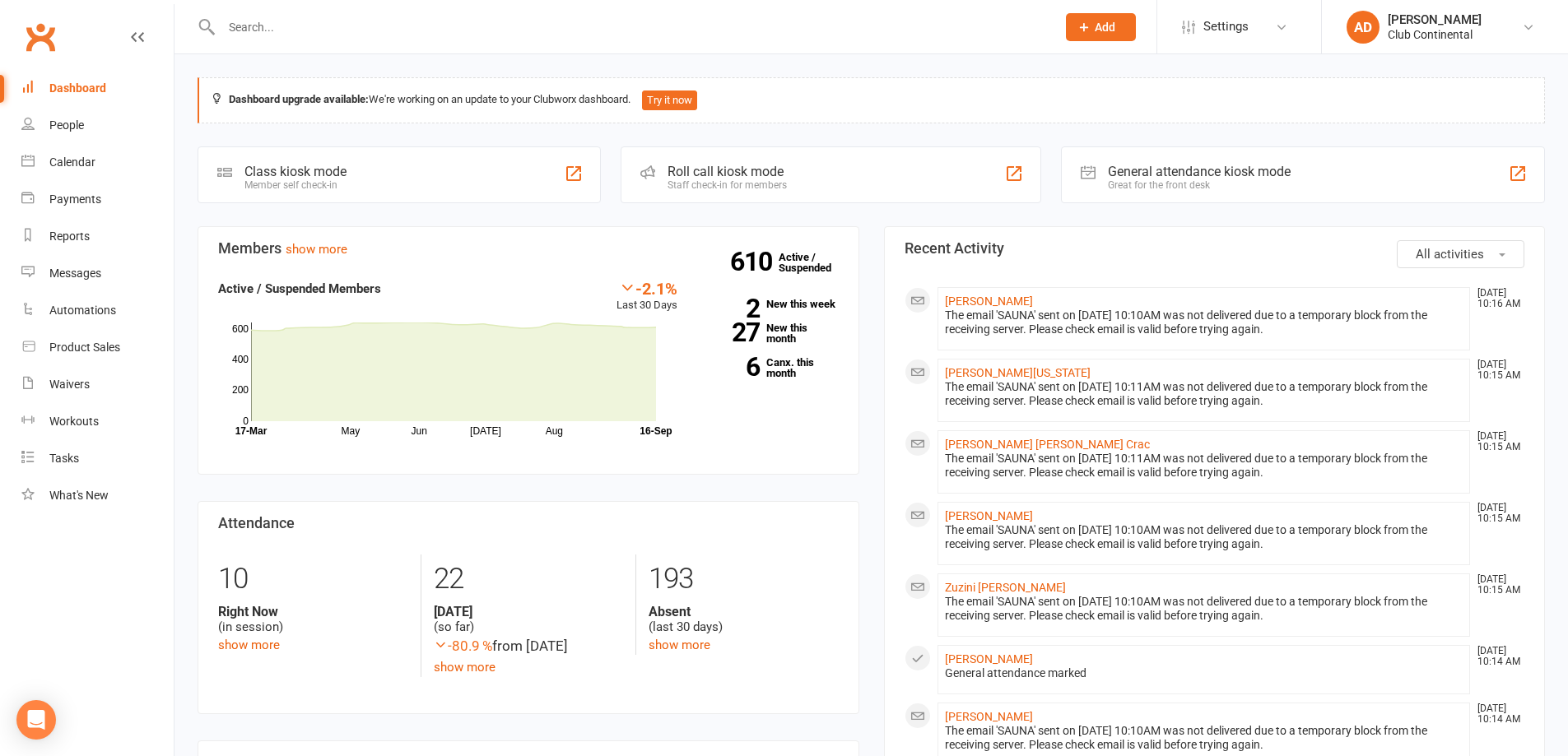
click at [255, 23] on input "text" at bounding box center [631, 28] width 829 height 23
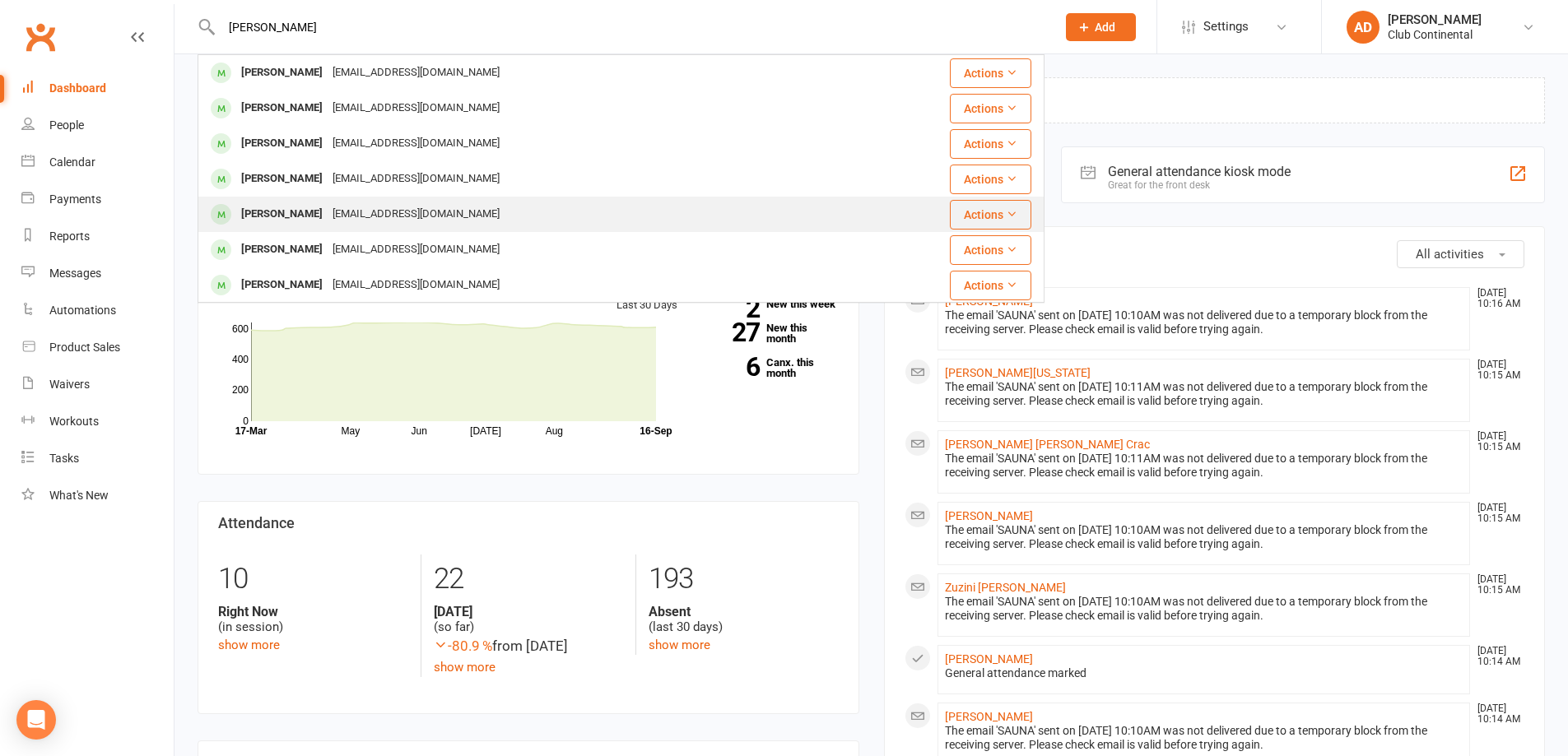
scroll to position [37, 0]
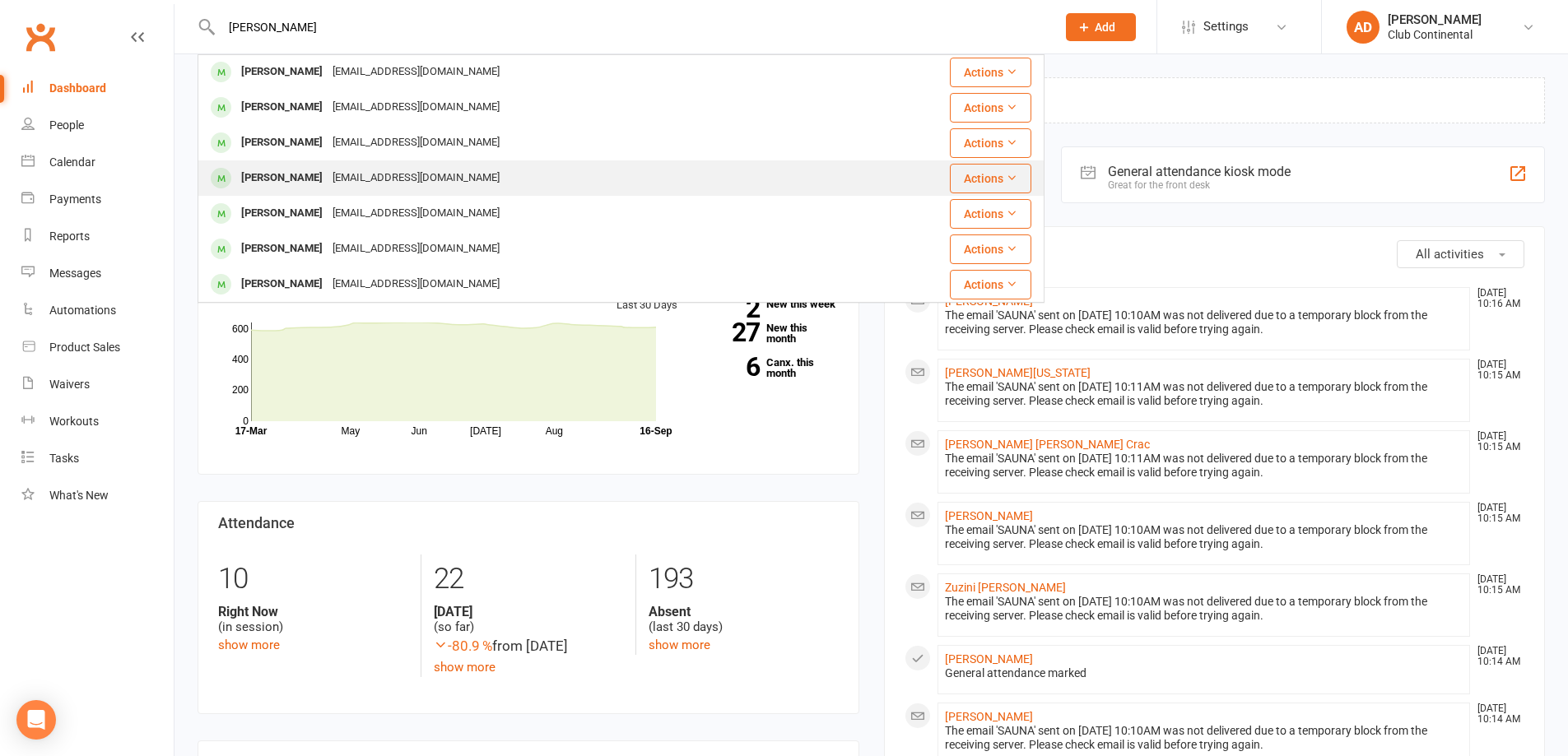
type input "alex"
click at [366, 207] on div "innovate2dominate@outlook.com" at bounding box center [416, 213] width 177 height 24
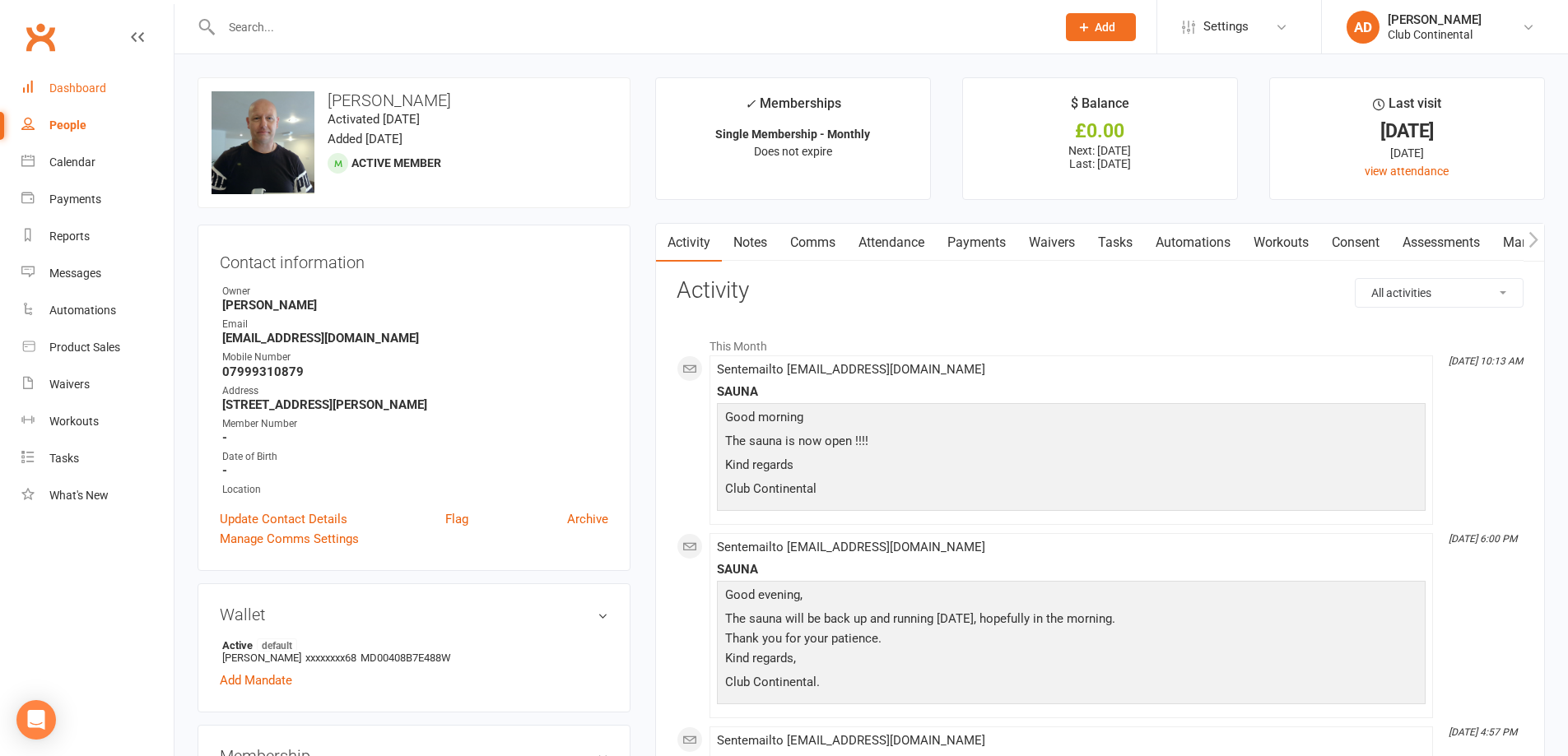
click at [67, 77] on link "Dashboard" at bounding box center [97, 89] width 152 height 37
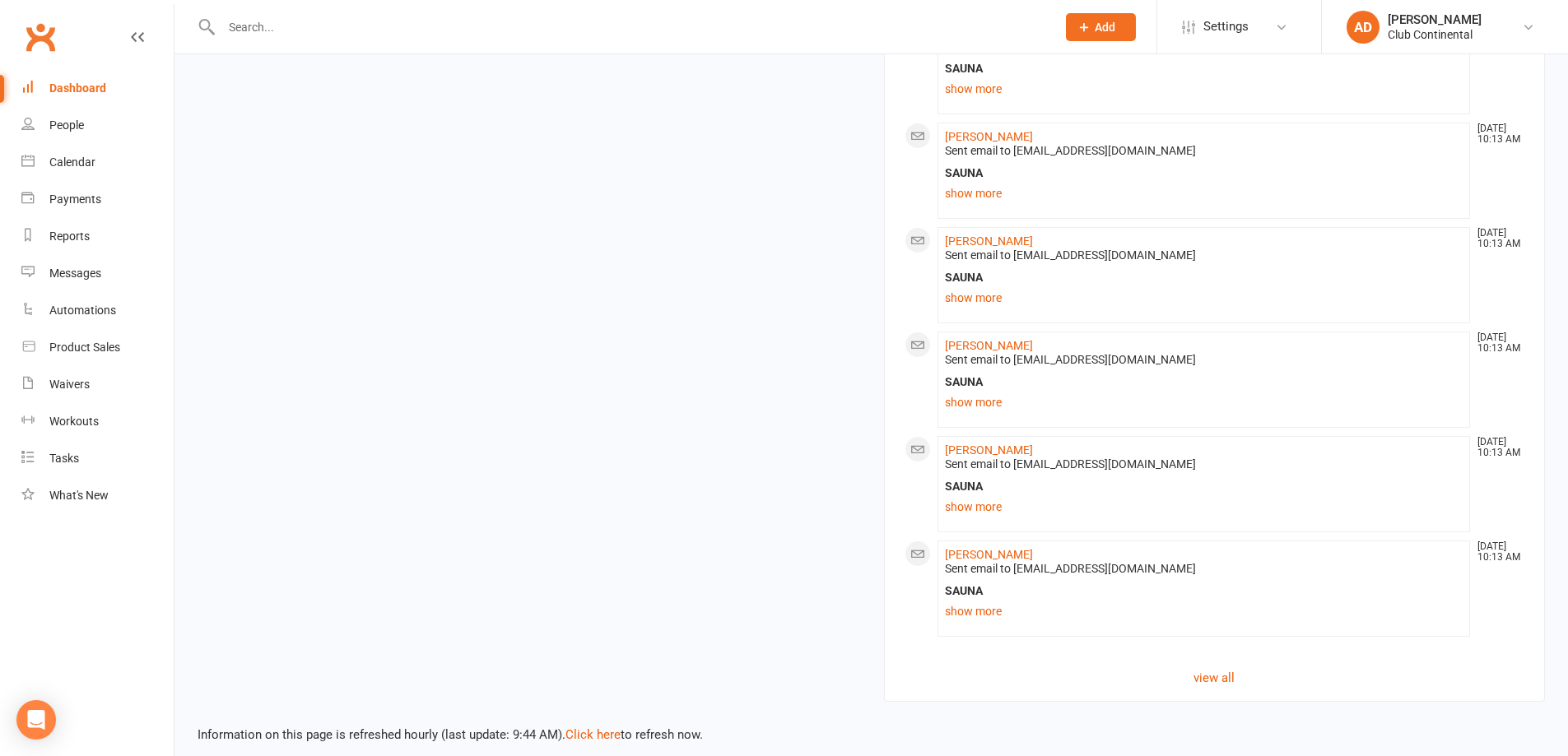
scroll to position [1435, 0]
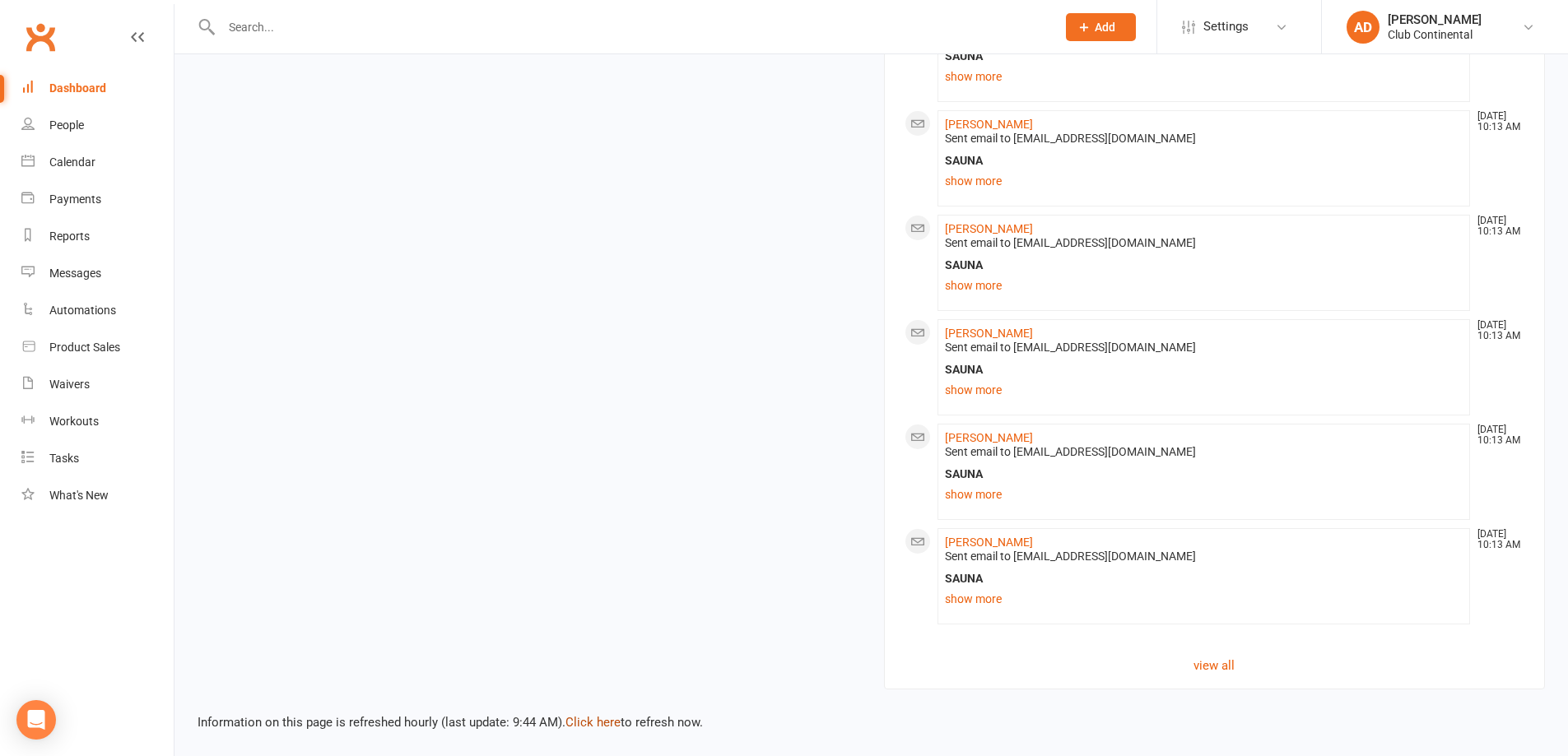
click at [589, 722] on link "Click here" at bounding box center [593, 722] width 55 height 15
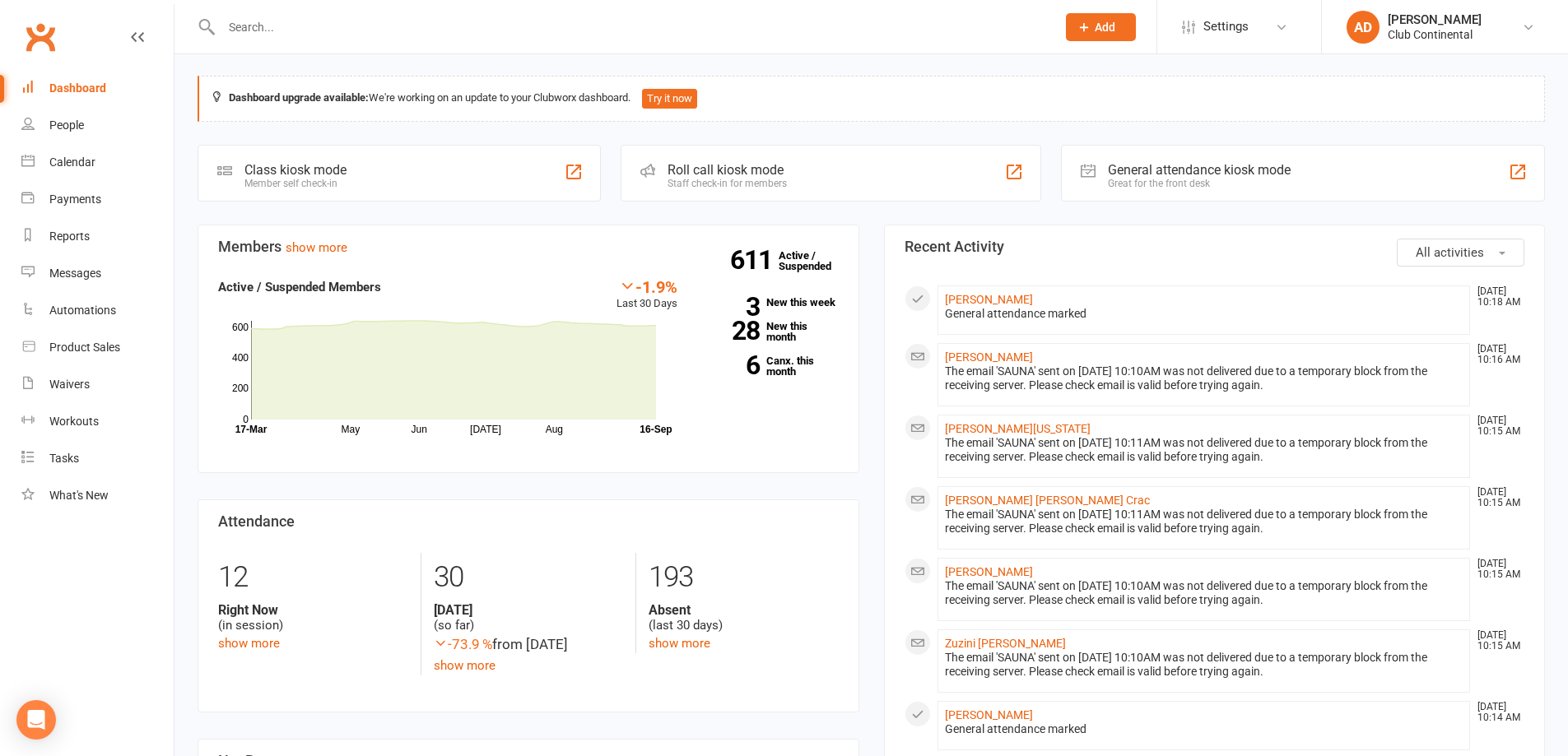
scroll to position [0, 0]
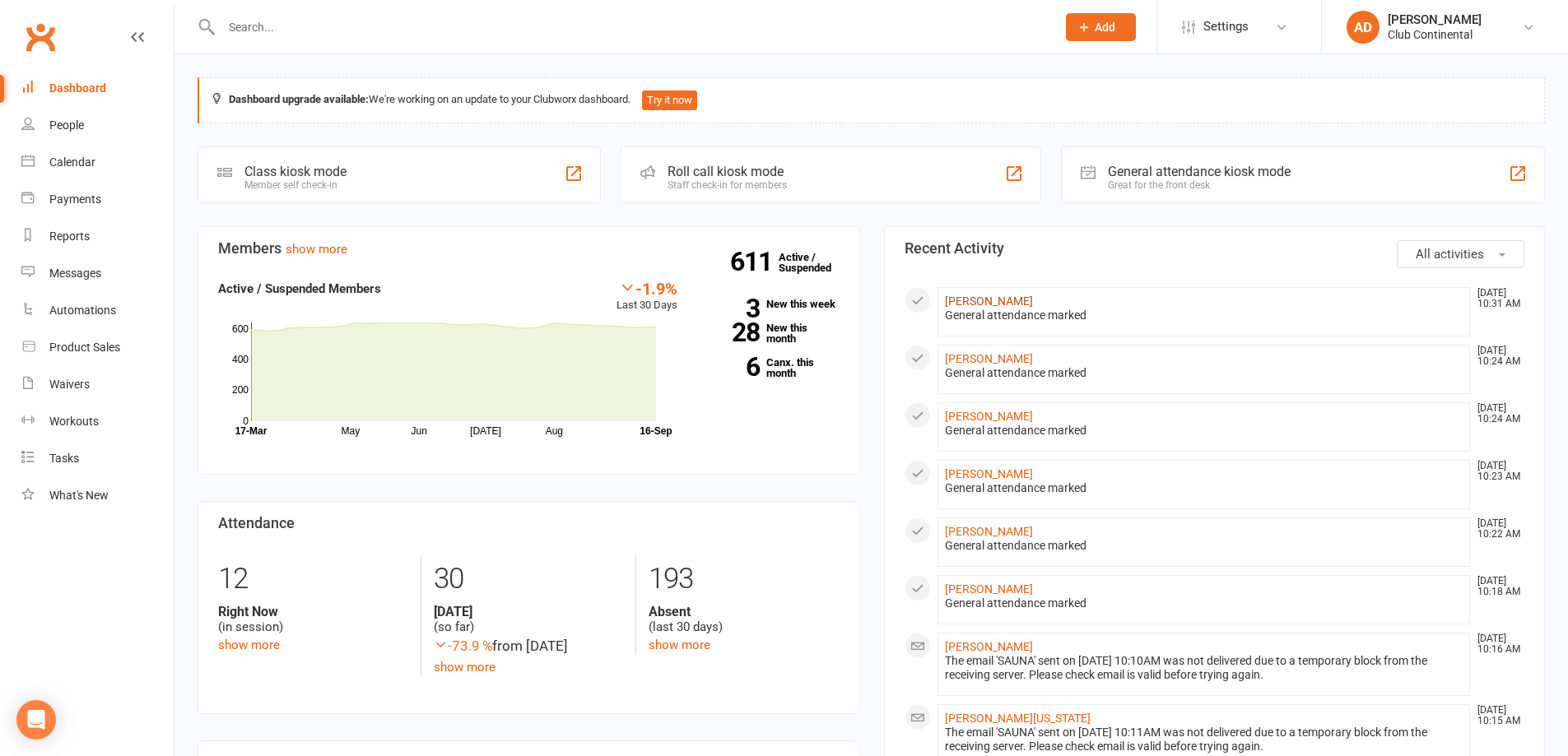
click at [1003, 298] on link "[PERSON_NAME]" at bounding box center [989, 301] width 88 height 13
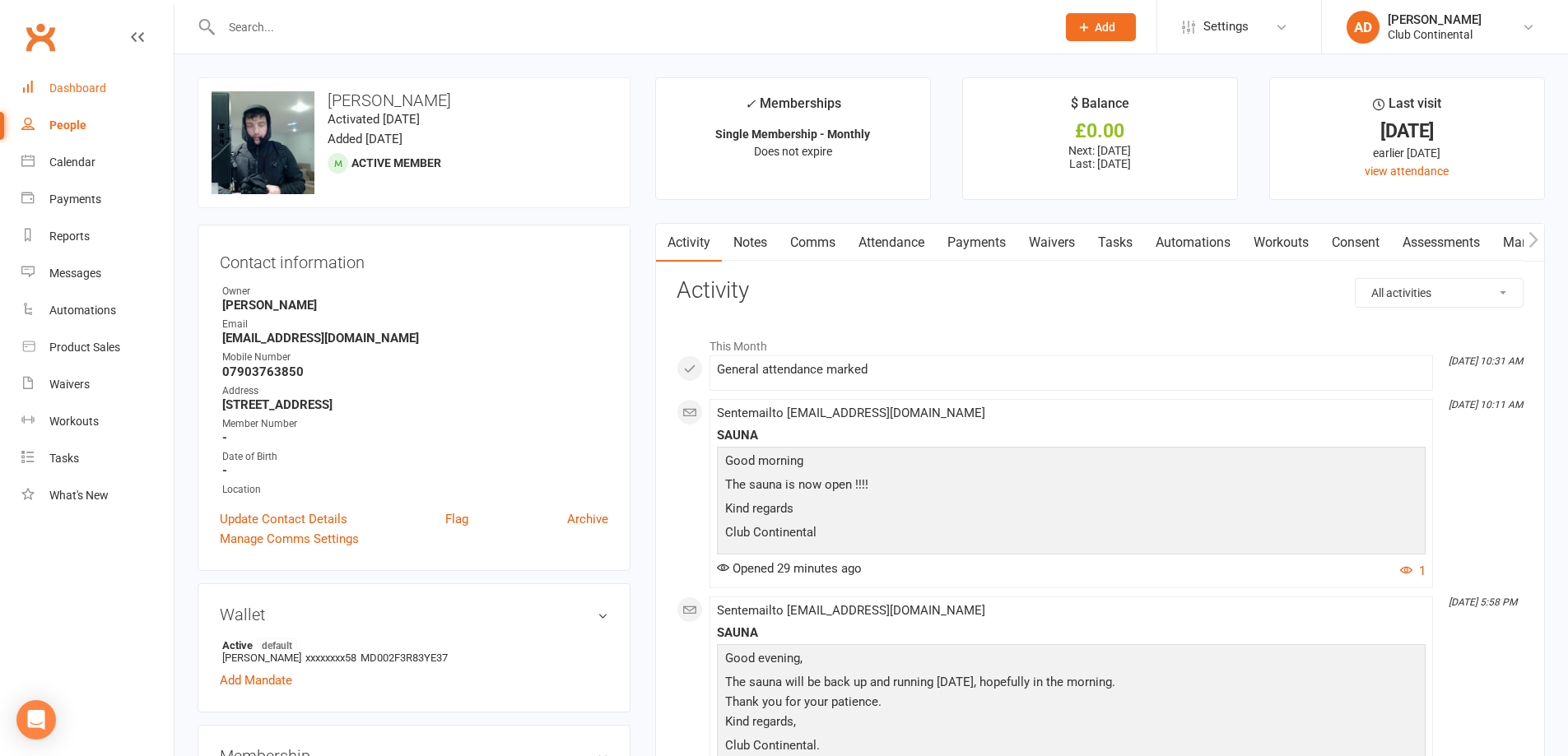
click at [85, 91] on div "Dashboard" at bounding box center [78, 87] width 57 height 13
